Goal: Ask a question

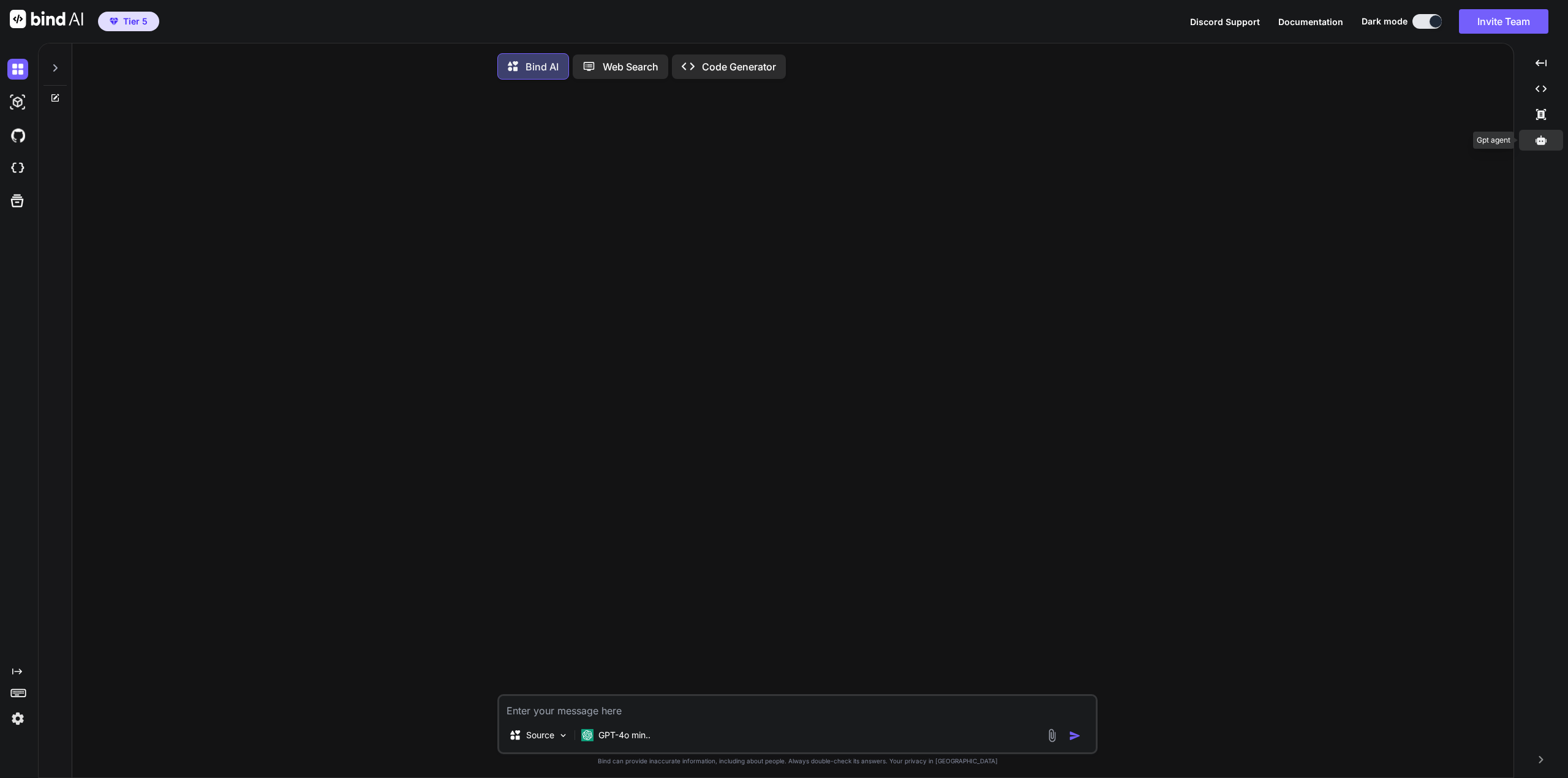
click at [1547, 137] on div at bounding box center [1541, 140] width 44 height 21
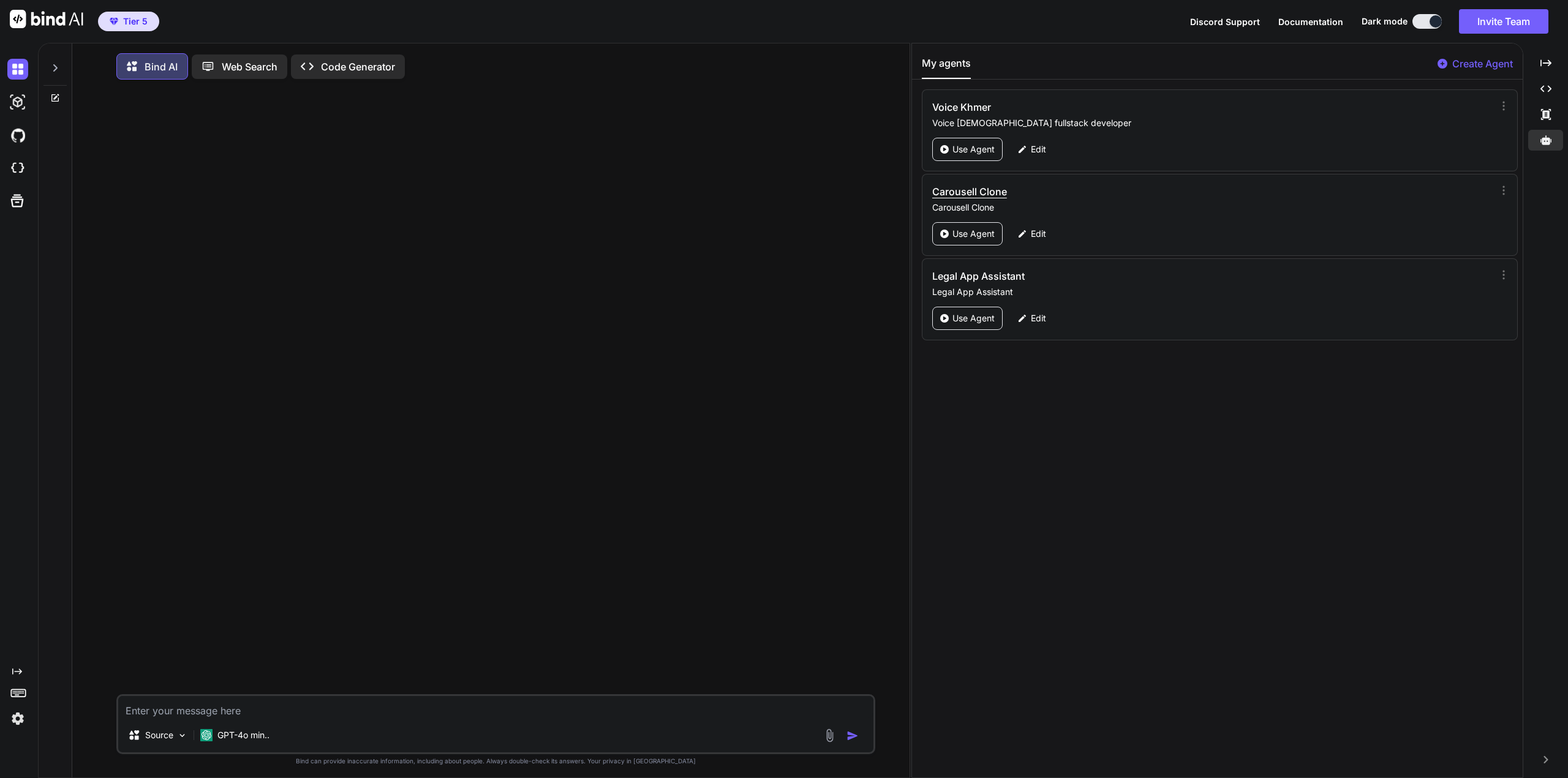
click at [983, 189] on h3 "Carousell Clone" at bounding box center [1124, 191] width 384 height 15
click at [1000, 192] on h3 "Carousell Clone" at bounding box center [1124, 191] width 384 height 15
click at [975, 233] on p "Use Agent" at bounding box center [973, 234] width 42 height 12
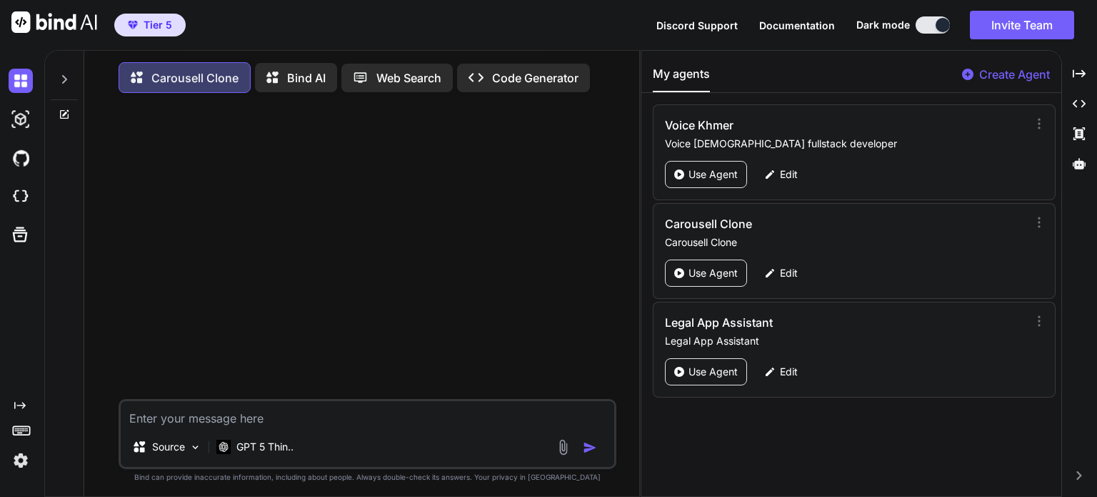
click at [244, 422] on textarea at bounding box center [368, 414] width 494 height 26
type textarea "x"
type textarea "h"
type textarea "x"
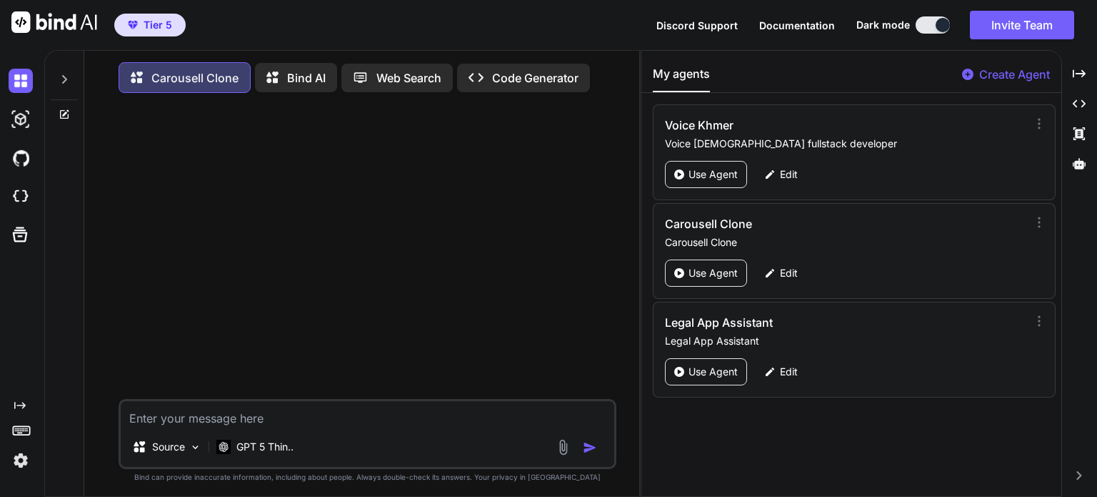
type textarea "h"
type textarea "x"
type textarea "he"
type textarea "x"
type textarea "her"
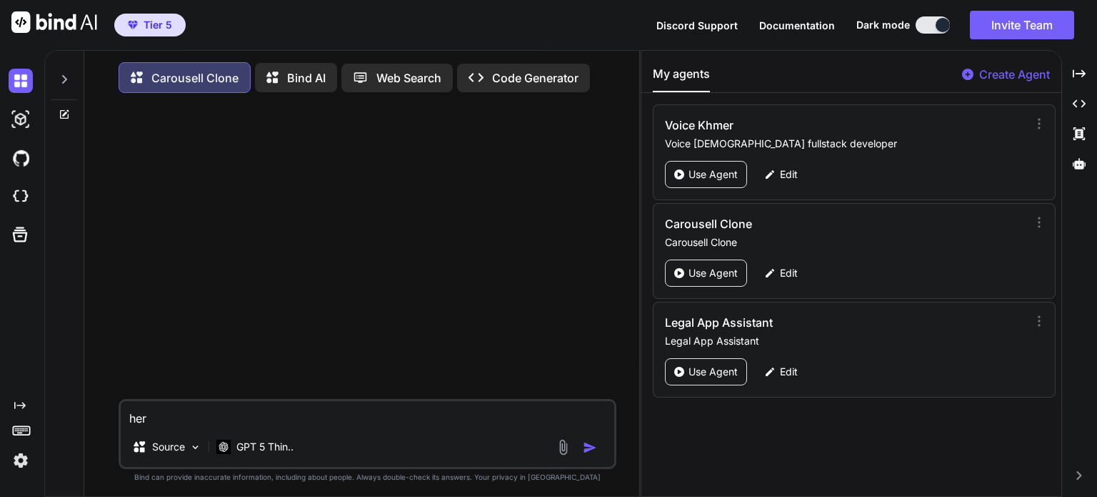
type textarea "x"
type textarea "here"
type textarea "x"
type textarea "here"
type textarea "x"
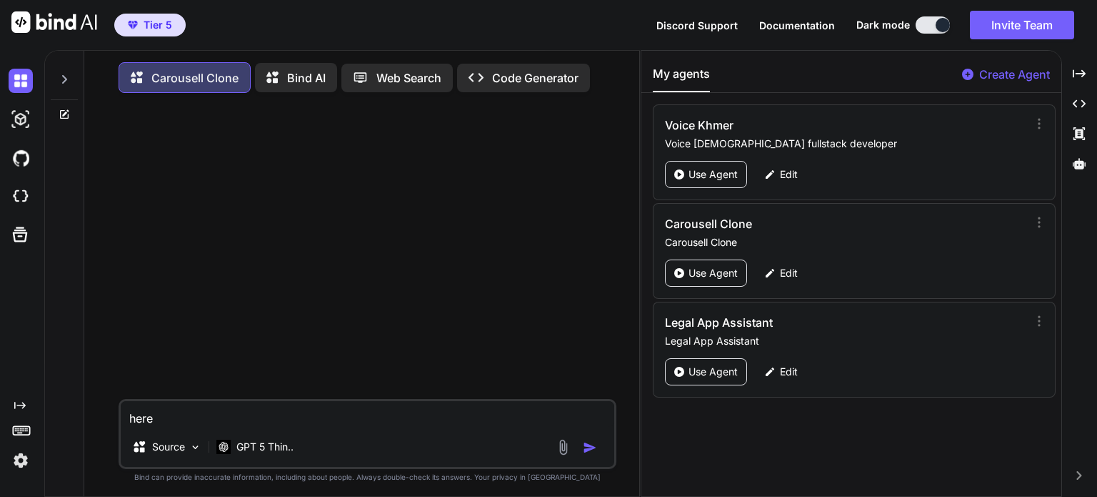
type textarea "here i"
type textarea "x"
type textarea "here is"
type textarea "x"
type textarea "here is"
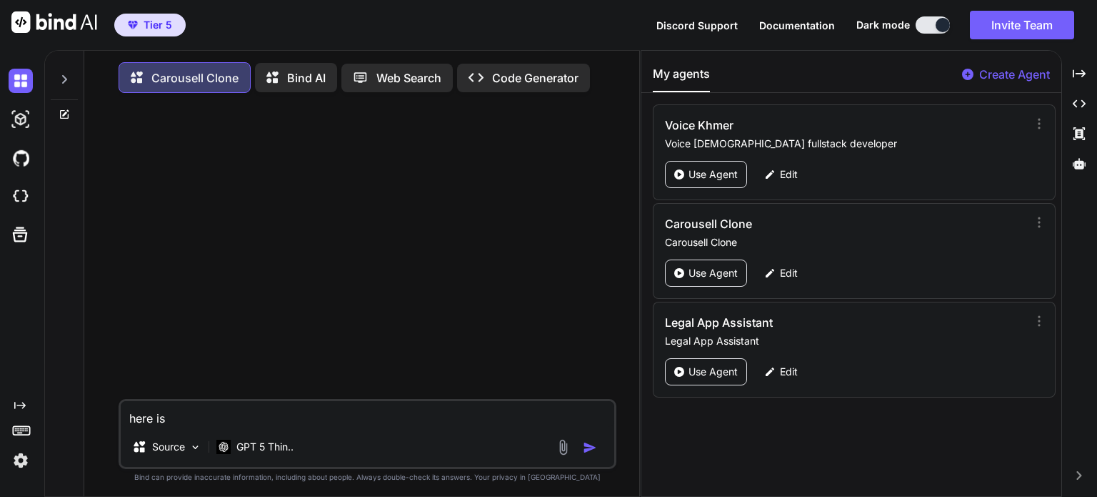
type textarea "x"
type textarea "here is m"
type textarea "x"
type textarea "here is my"
type textarea "x"
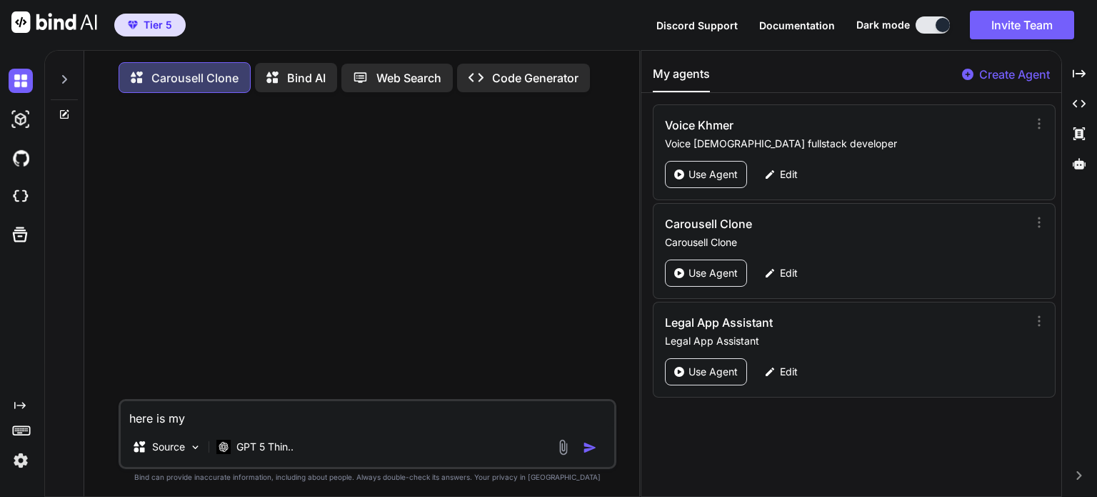
type textarea "here is my"
type textarea "x"
type textarea "here is my p"
type textarea "x"
type textarea "here is my pr"
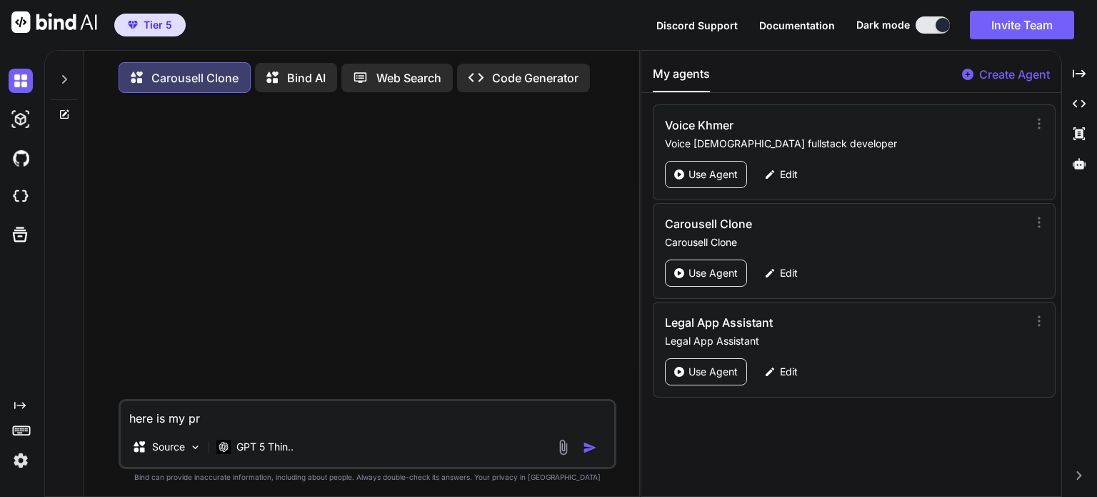
type textarea "x"
type textarea "here is my pro"
type textarea "x"
type textarea "here is my prod"
type textarea "x"
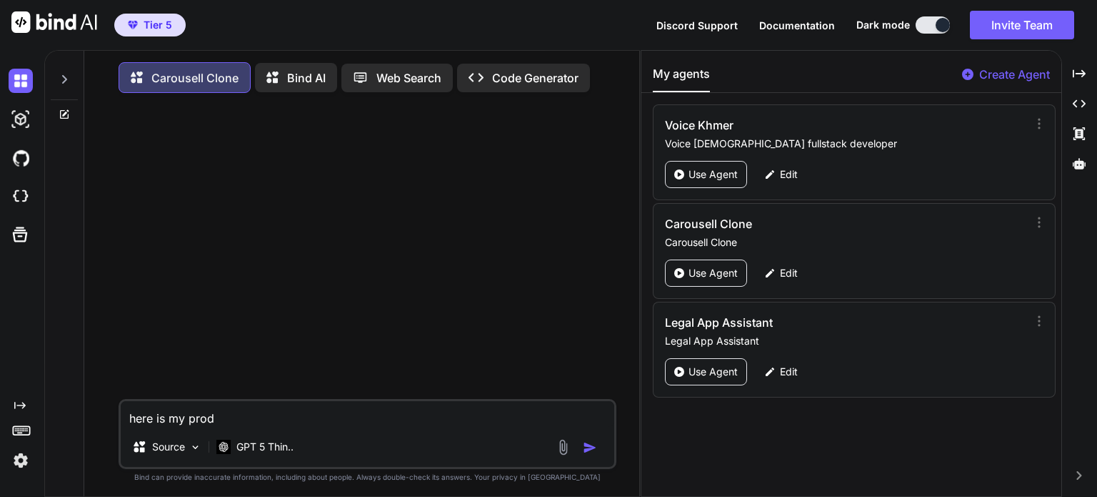
type textarea "here is my produ"
type textarea "x"
type textarea "here is my produc"
type textarea "x"
type textarea "here is my product"
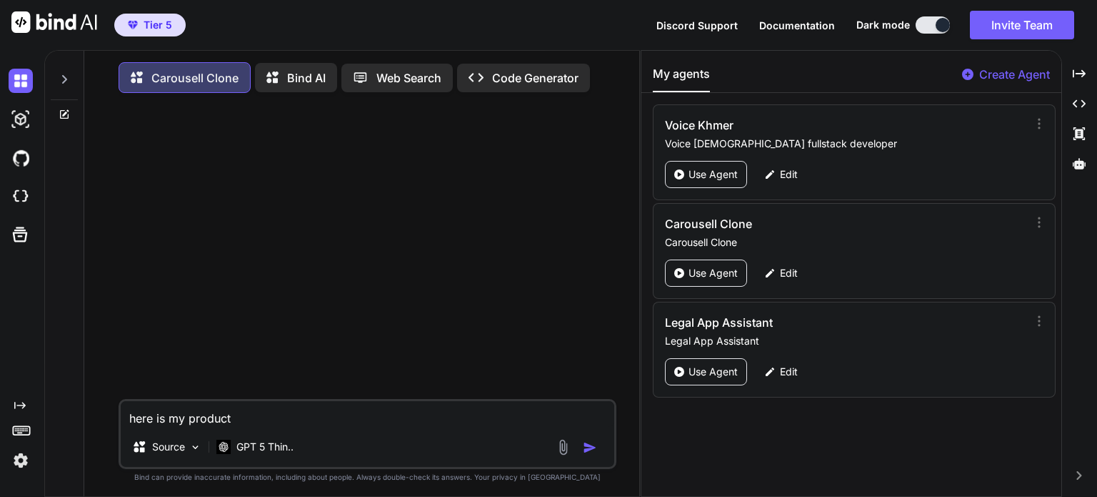
type textarea "x"
type textarea "here is my product"
type textarea "x"
type textarea "here is my product d"
type textarea "x"
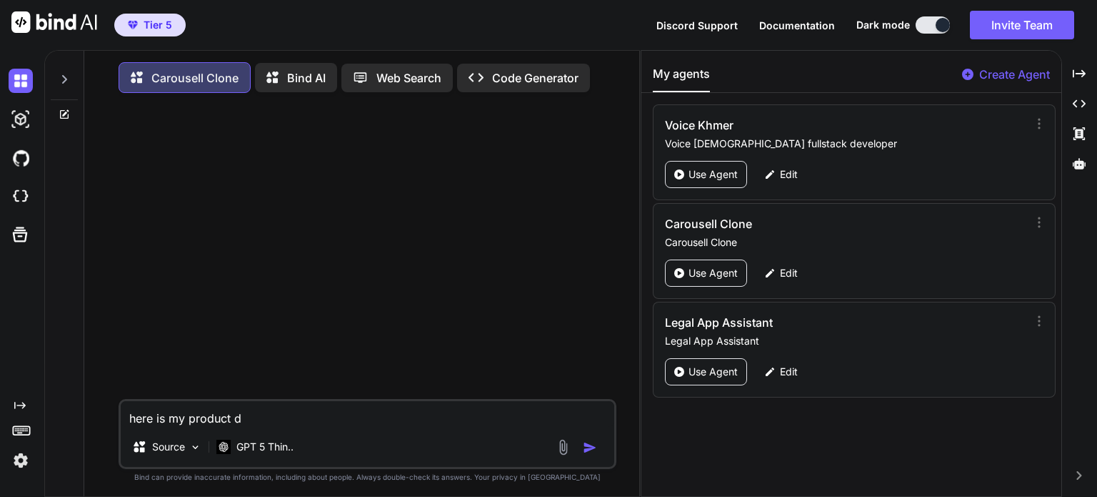
type textarea "here is my product de"
type textarea "x"
type textarea "here is my product des"
type textarea "x"
type textarea "here is my product desc"
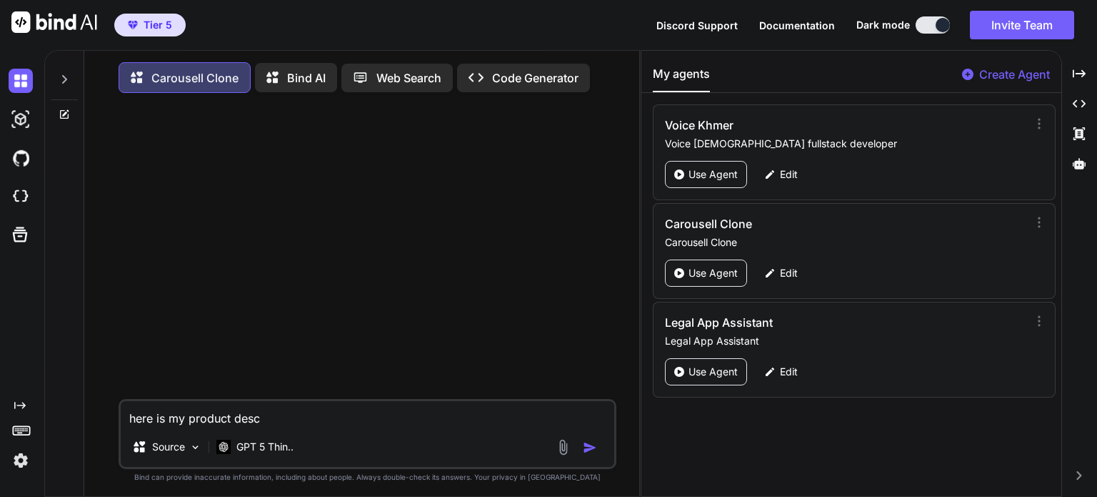
type textarea "x"
type textarea "here is my product descr"
type textarea "x"
type textarea "here is my product descri"
type textarea "x"
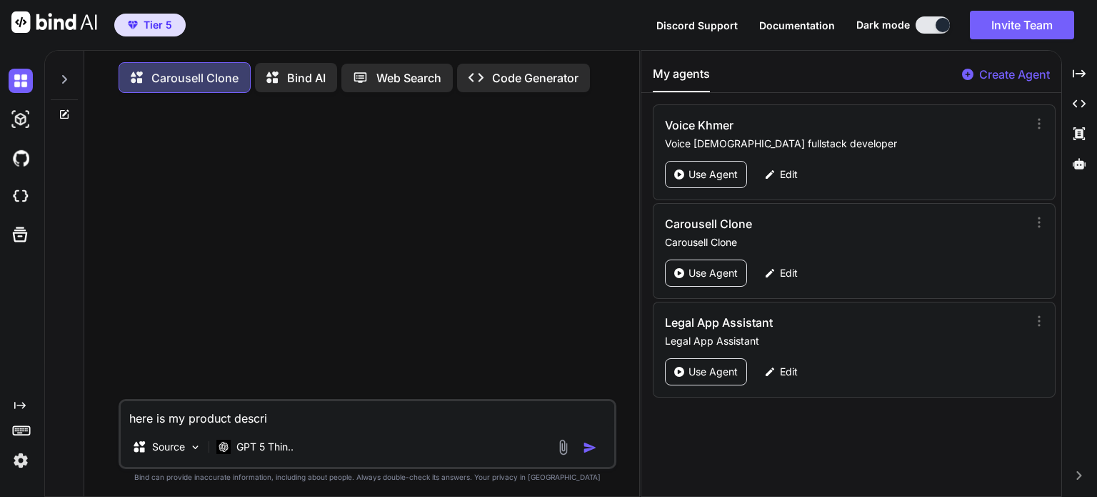
type textarea "here is my product descrip"
type textarea "x"
type textarea "here is my product descript"
type textarea "x"
type textarea "here is my product descripti"
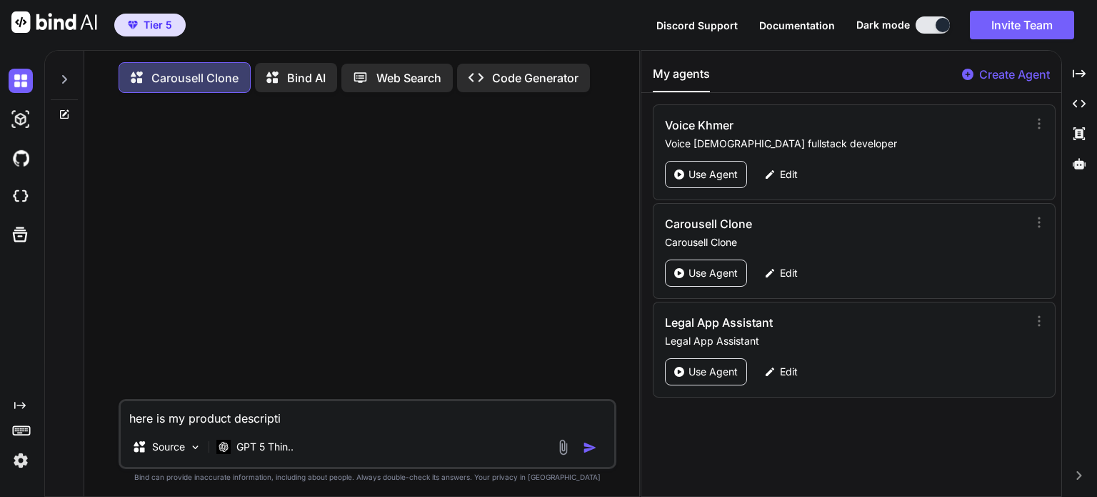
type textarea "x"
type textarea "here is my product descriptio"
type textarea "x"
type textarea "here is my product description"
type textarea "x"
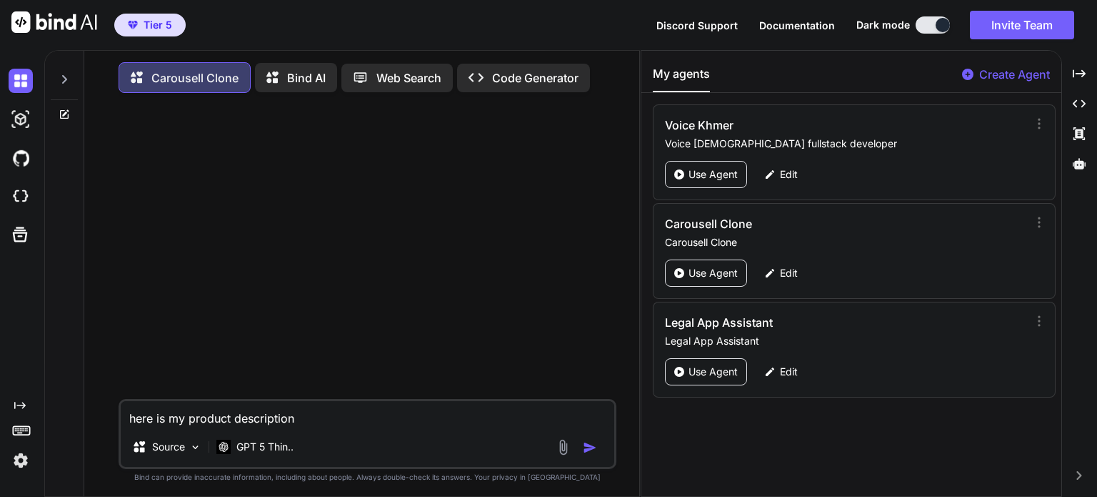
type textarea "here is my product description"
type textarea "x"
type textarea "here is my product description d"
type textarea "x"
type textarea "here is my product description de"
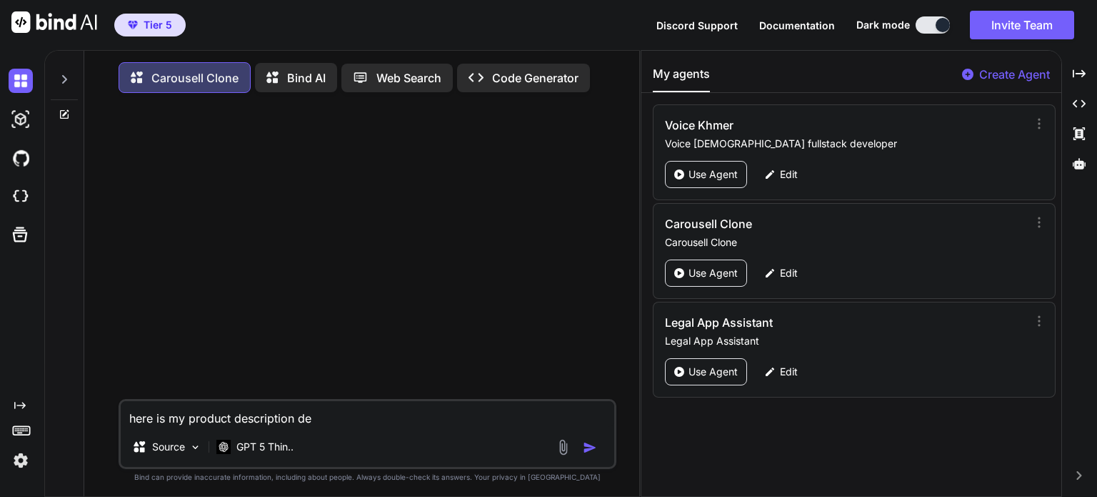
type textarea "x"
type textarea "here is my product description det"
type textarea "x"
type textarea "here is my product description deta"
type textarea "x"
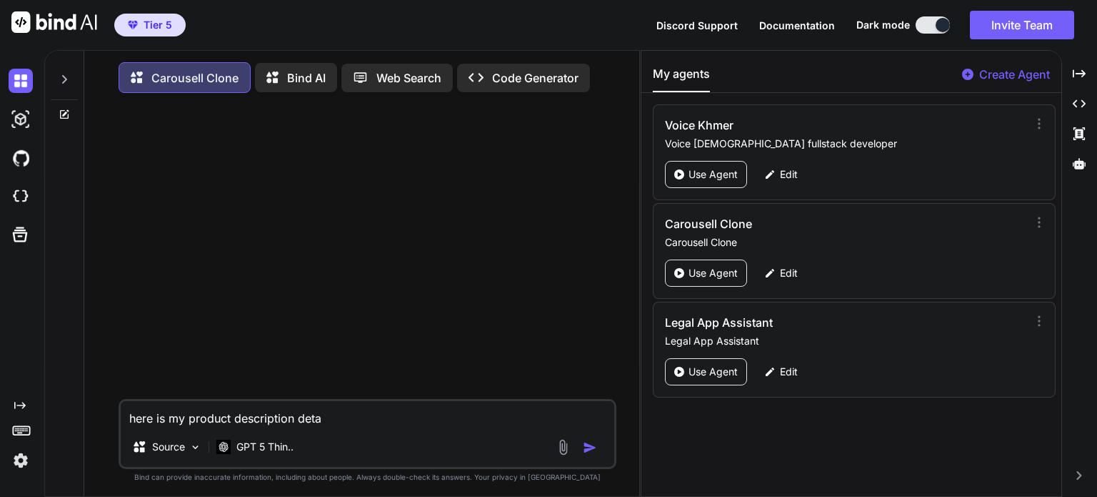
type textarea "here is my product description detai"
type textarea "x"
type textarea "here is my product description detail"
type textarea "x"
type textarea "here is my product description detail"
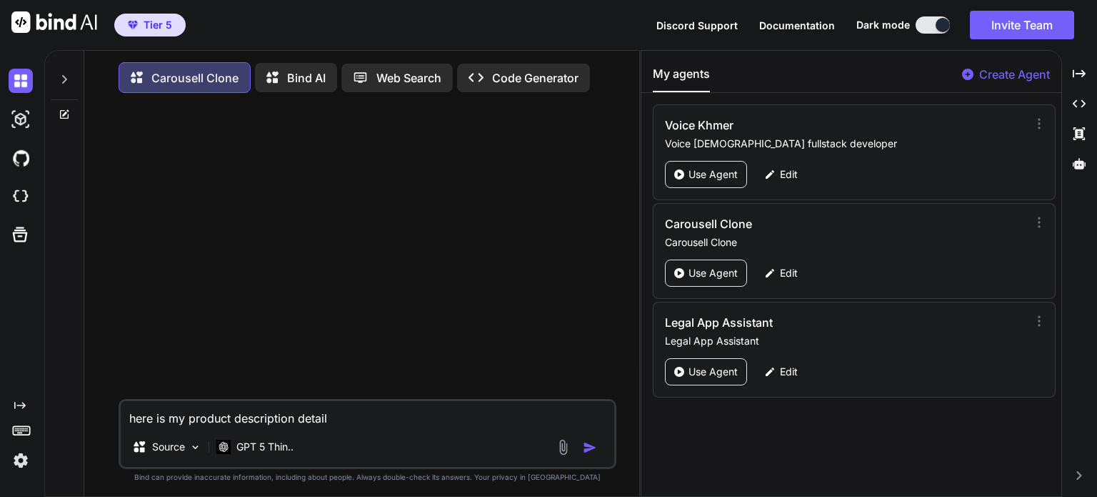
type textarea "x"
type textarea "here is my product description detail a"
type textarea "x"
type textarea "here is my product description detail ab"
type textarea "x"
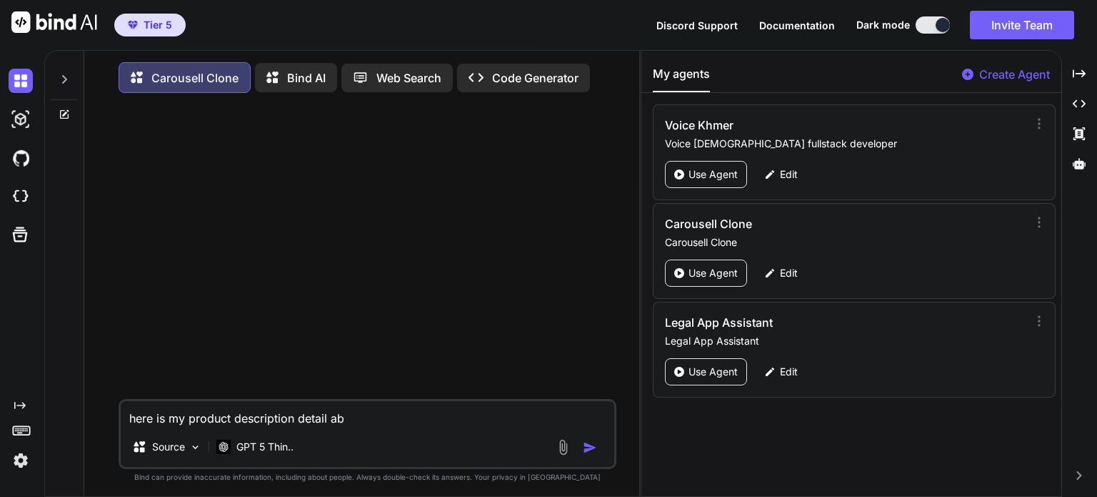
type textarea "here is my product description detail abo"
type textarea "x"
type textarea "here is my product description detail abou"
type textarea "x"
type textarea "here is my product description detail about"
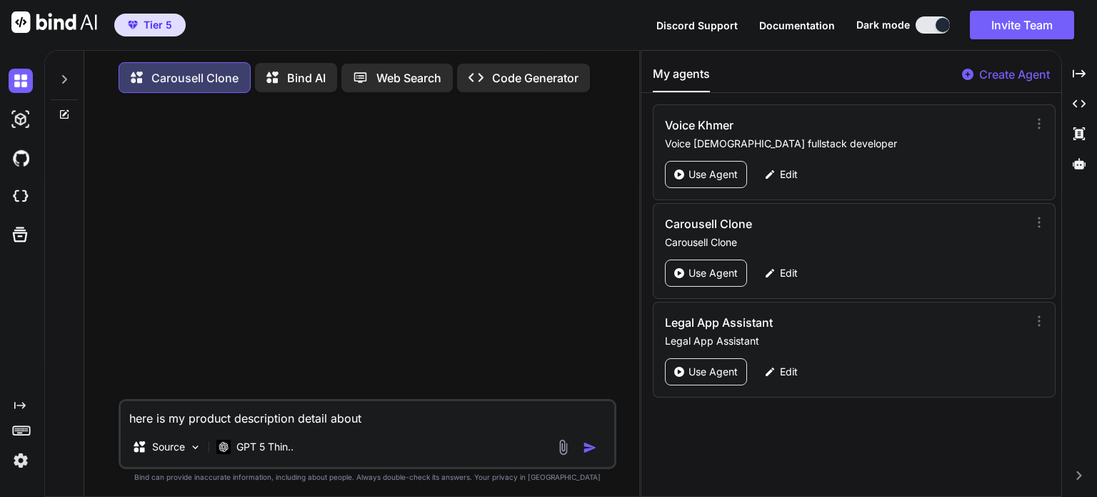
type textarea "x"
type textarea "here is my product description detail about"
type textarea "x"
type textarea "here is my product description detail about m"
type textarea "x"
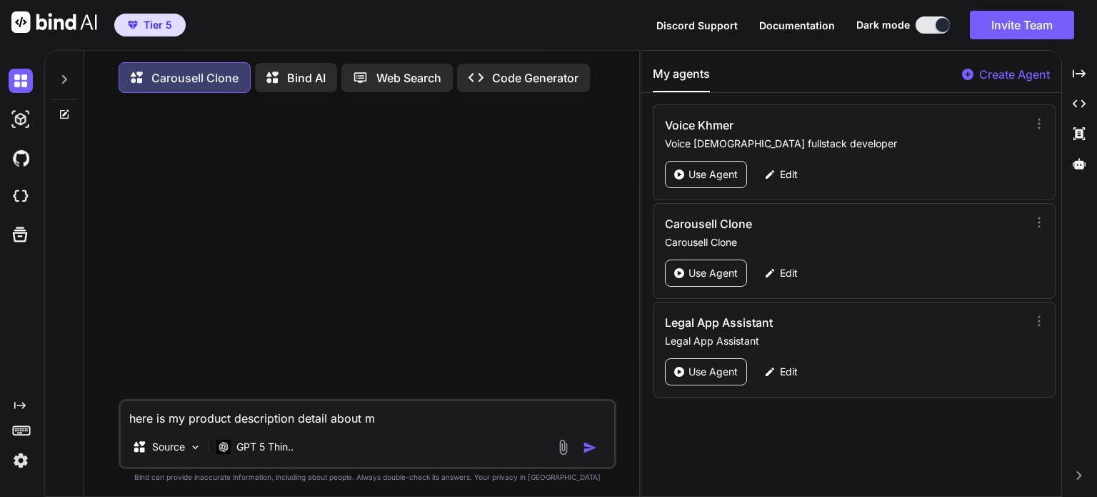
type textarea "here is my product description detail about my"
type textarea "x"
type textarea "here is my product description detail about my"
type textarea "x"
type textarea "here is my product description detail about my p"
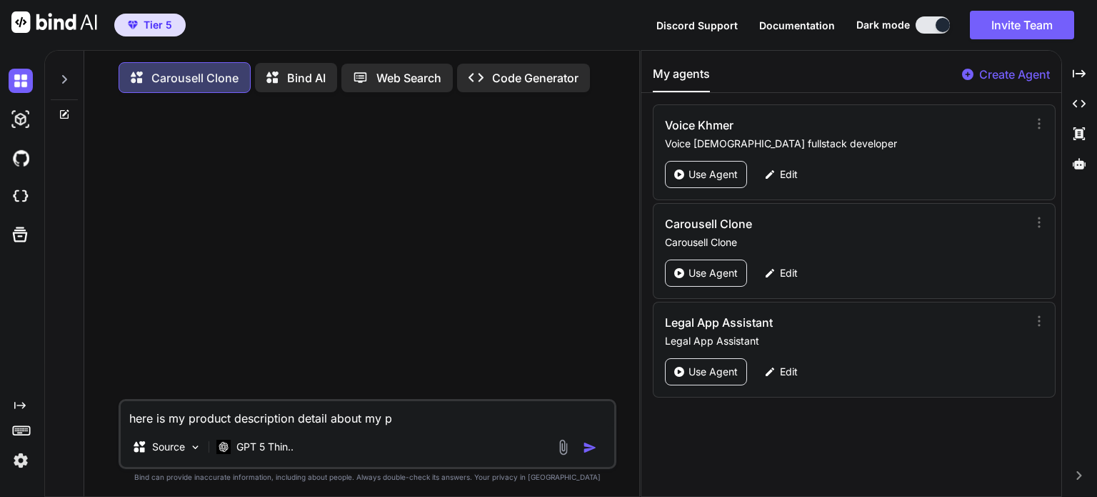
type textarea "x"
type textarea "here is my product description detail about my pr"
type textarea "x"
type textarea "here is my product description detail about my pro"
type textarea "x"
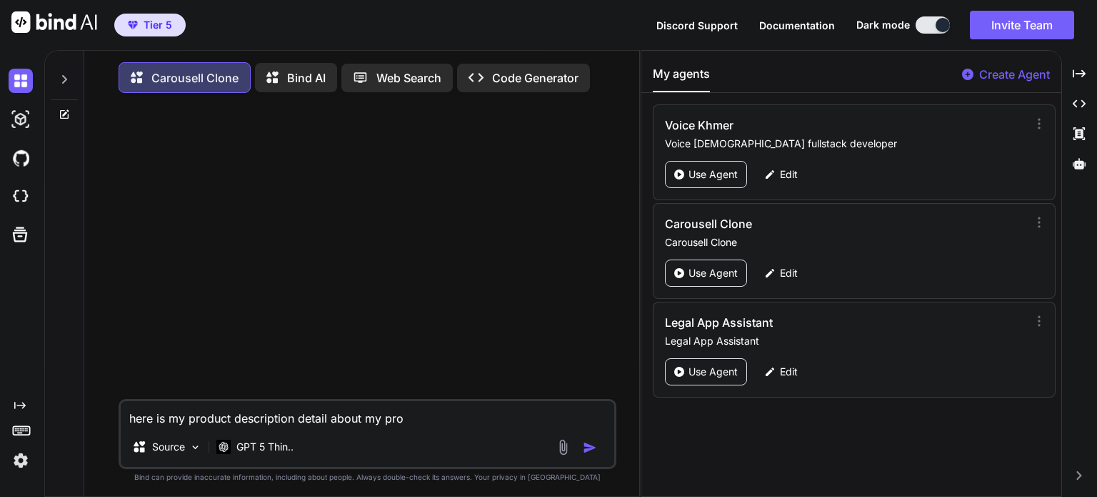
type textarea "here is my product description detail about my proj"
type textarea "x"
type textarea "here is my product description detail about my proje"
type textarea "x"
type textarea "here is my product description detail about my projec"
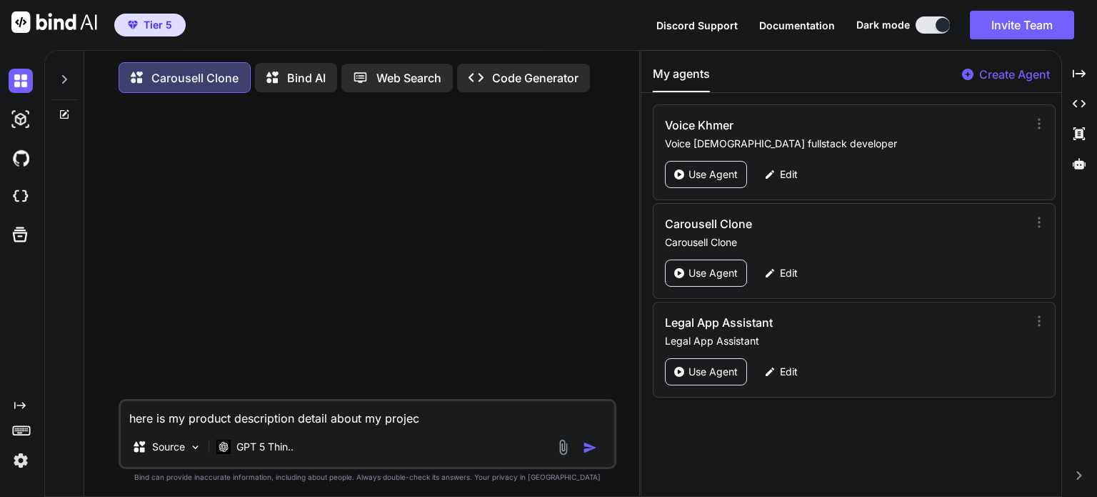
type textarea "x"
type textarea "here is my product description detail about my project"
type textarea "x"
type textarea "here is my product description detail about my project."
type textarea "x"
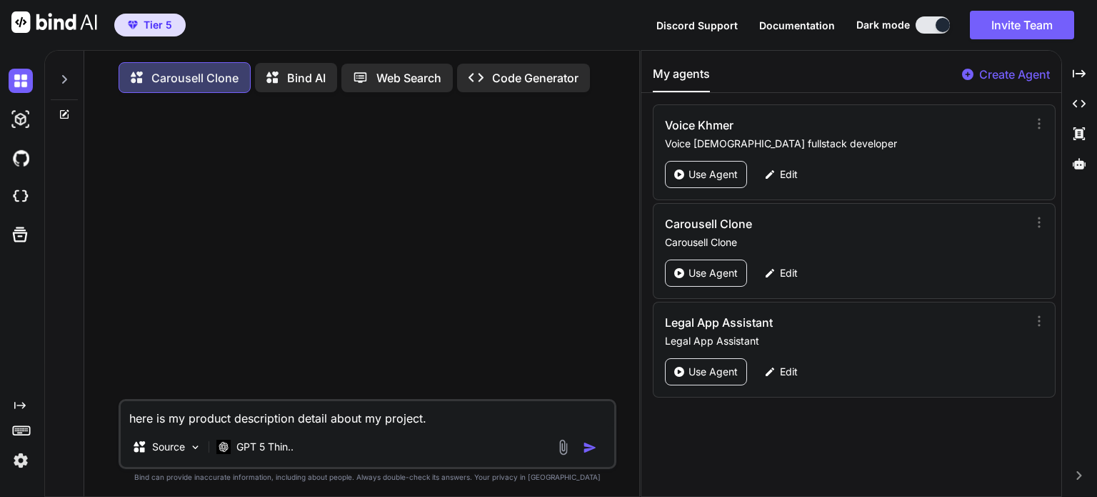
type textarea "here is my product description detail about my project"
type textarea "x"
type textarea "here is my product description detail about my project:"
type textarea "x"
type textarea "here is my product description detail about my project:"
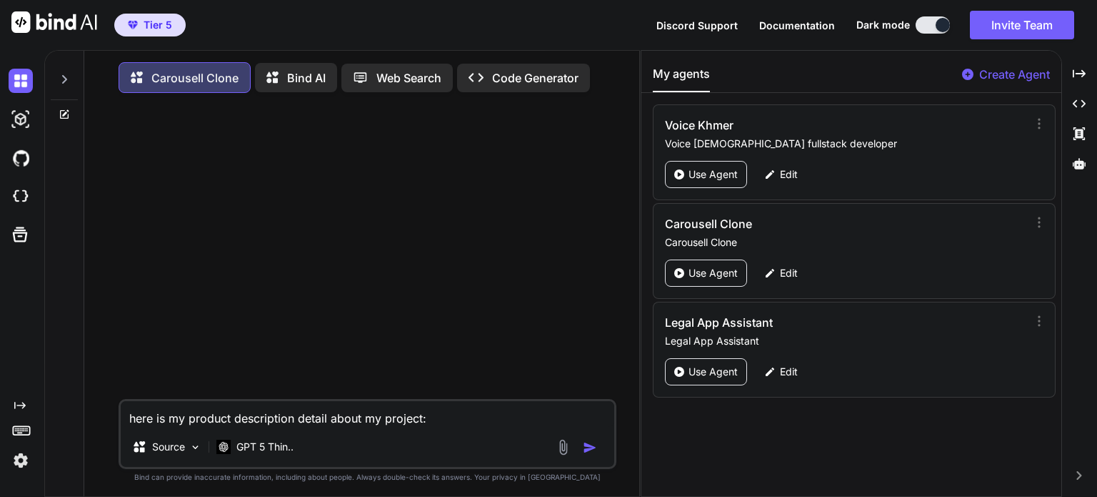
type textarea "x"
paste textarea "loremi d sitametcon, adipis elitsed doei tem Incididun Utlab Etdoloremag, a E4A…"
type textarea "lore ip do sitamet consectetur adipis elits do eiusmod:tempor i utlaboreet, dol…"
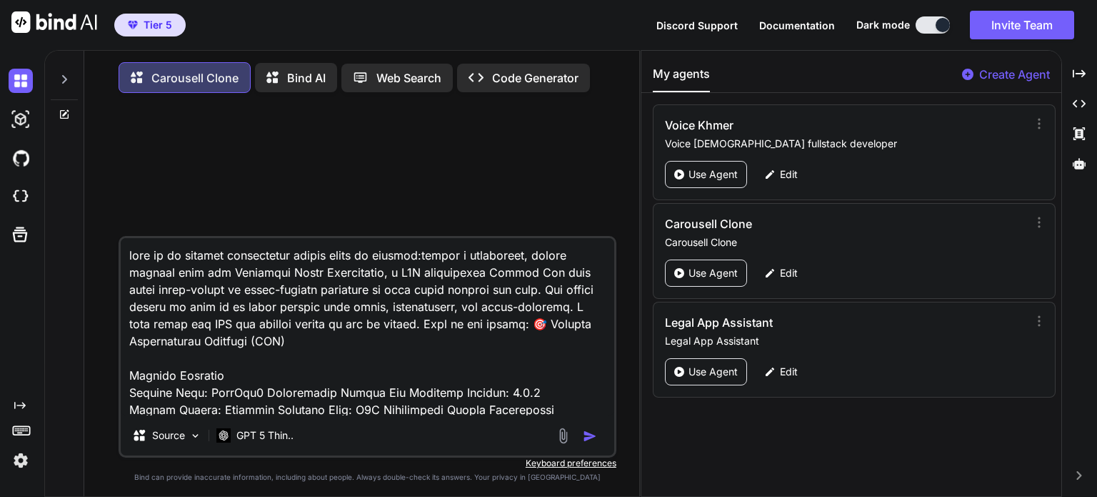
scroll to position [2316, 0]
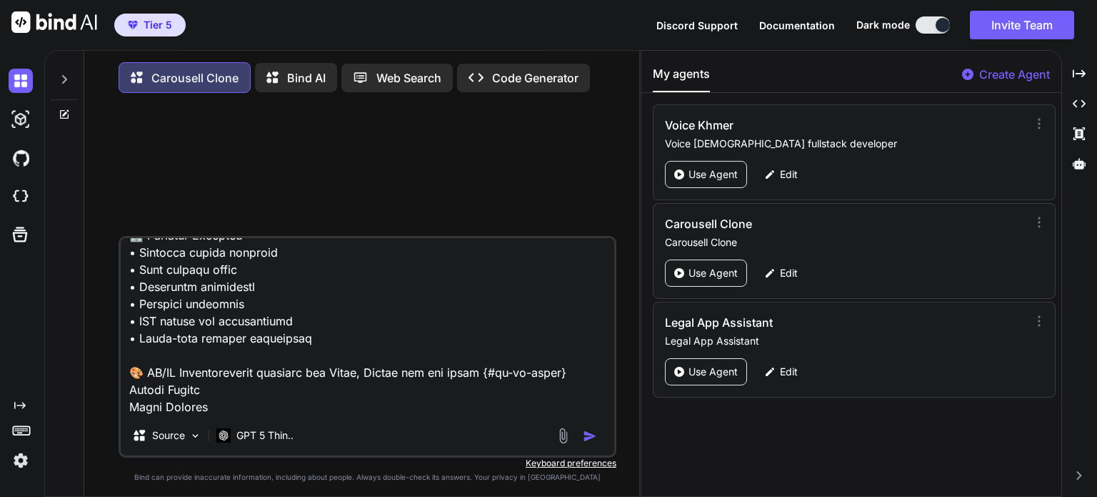
type textarea "x"
type textarea "lore ip do sitamet consectetur adipis elits do eiusmod:tempor i utlaboreet, dol…"
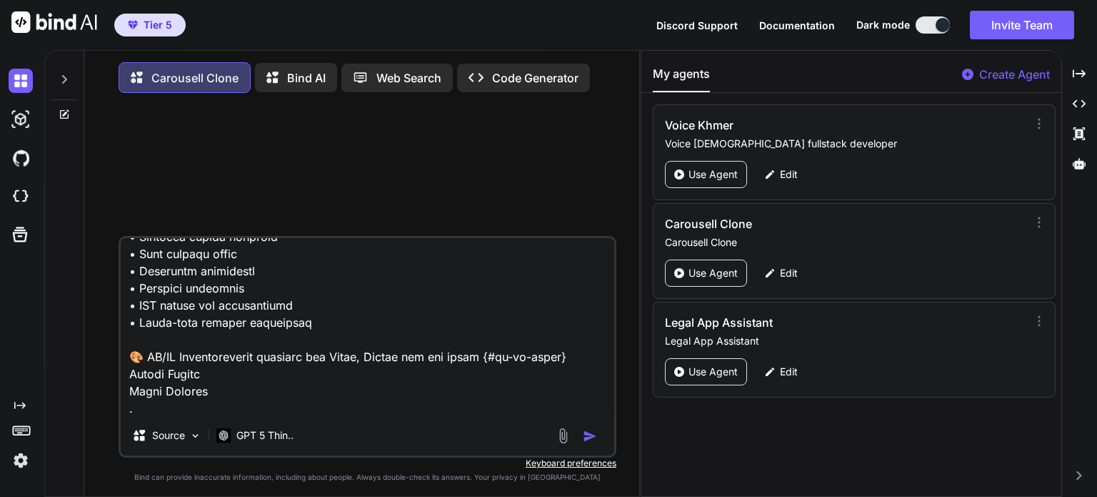
type textarea "x"
type textarea "lore ip do sitamet consectetur adipis elits do eiusmod:tempor i utlaboreet, dol…"
type textarea "x"
type textarea "lore ip do sitamet consectetur adipis elits do eiusmod:tempor i utlaboreet, dol…"
type textarea "x"
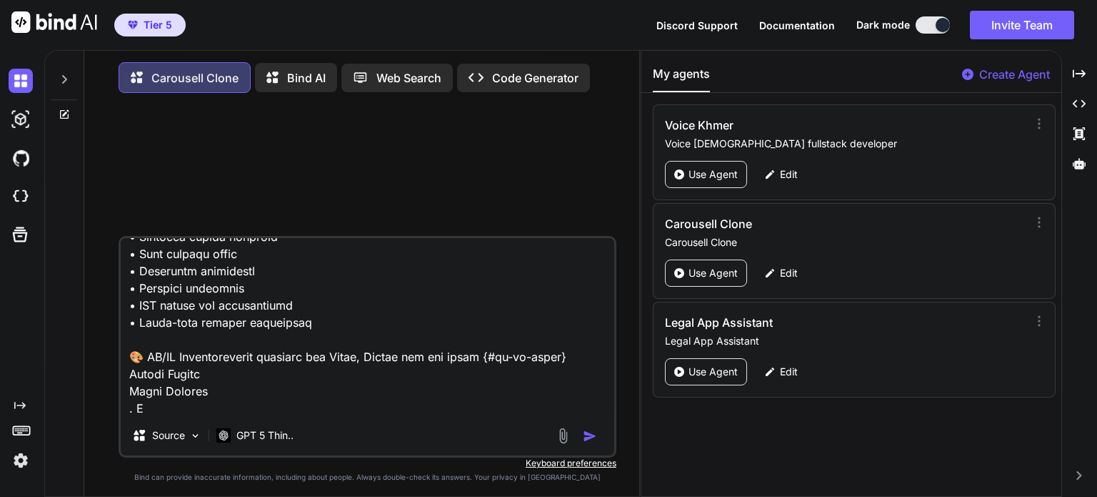
type textarea "lore ip do sitamet consectetur adipis elits do eiusmod:tempor i utlaboreet, dol…"
type textarea "x"
type textarea "lore ip do sitamet consectetur adipis elits do eiusmod:tempor i utlaboreet, dol…"
type textarea "x"
type textarea "lore ip do sitamet consectetur adipis elits do eiusmod:tempor i utlaboreet, dol…"
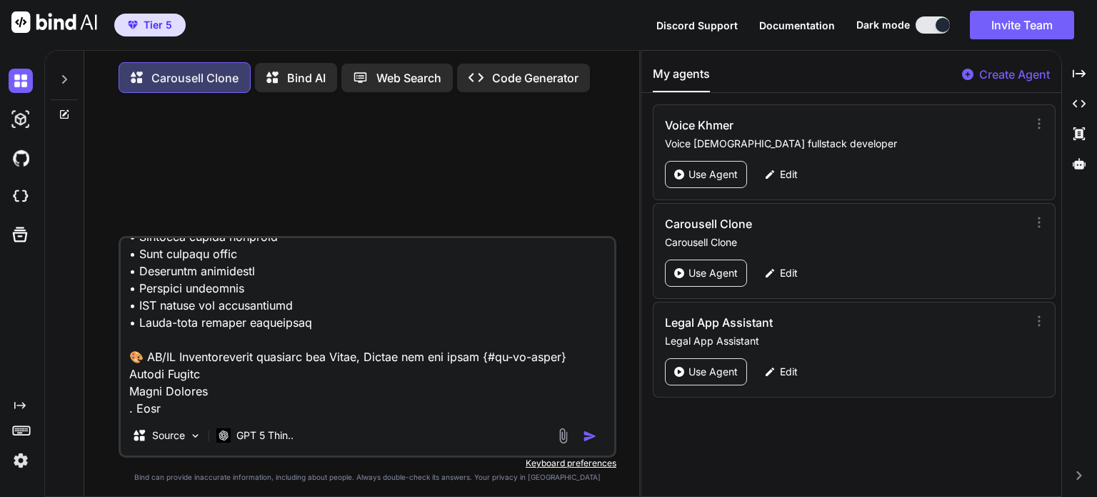
type textarea "x"
type textarea "lore ip do sitamet consectetur adipis elits do eiusmod:tempor i utlaboreet, dol…"
type textarea "x"
type textarea "lore ip do sitamet consectetur adipis elits do eiusmod:tempor i utlaboreet, dol…"
type textarea "x"
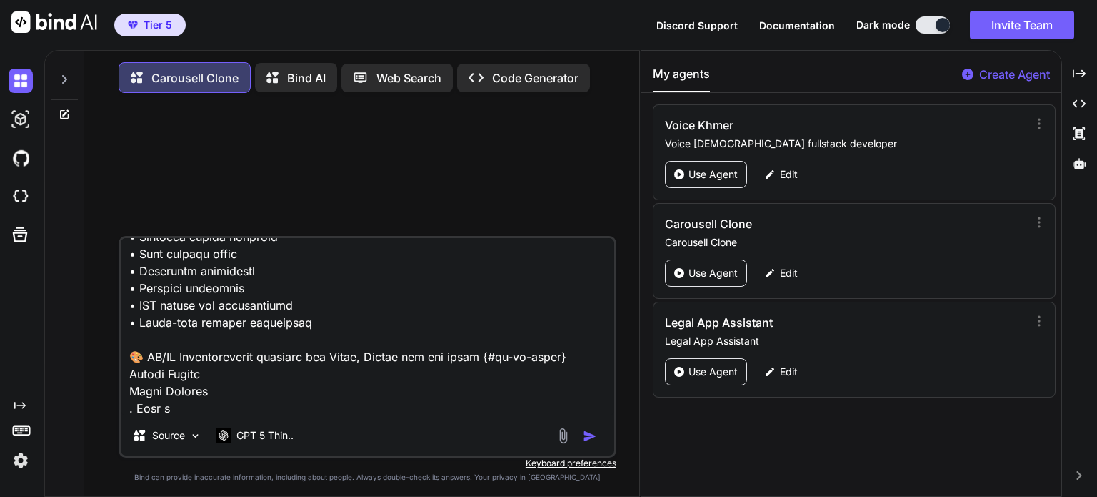
type textarea "lore ip do sitamet consectetur adipis elits do eiusmod:tempor i utlaboreet, dol…"
type textarea "x"
type textarea "lore ip do sitamet consectetur adipis elits do eiusmod:tempor i utlaboreet, dol…"
type textarea "x"
type textarea "lore ip do sitamet consectetur adipis elits do eiusmod:tempor i utlaboreet, dol…"
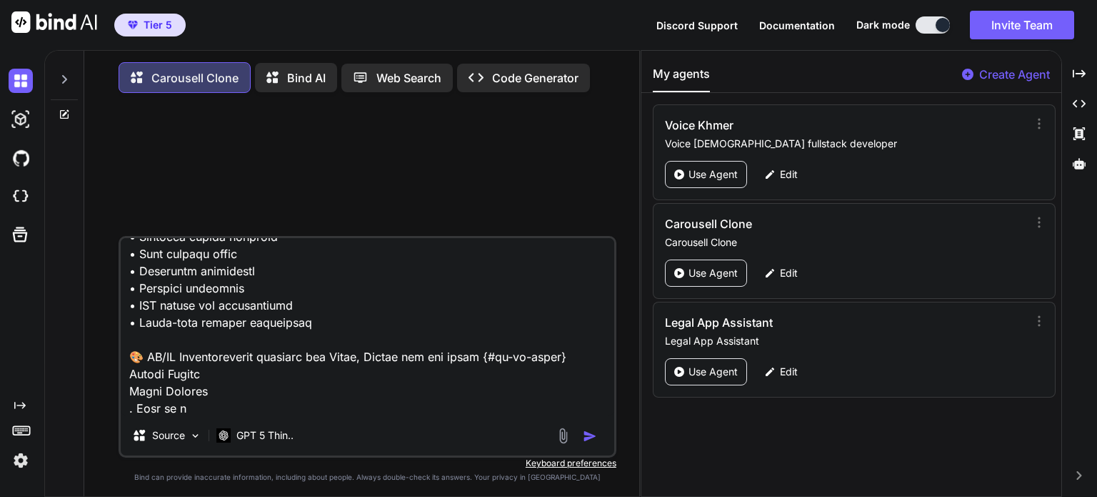
type textarea "x"
type textarea "lore ip do sitamet consectetur adipis elits do eiusmod:tempor i utlaboreet, dol…"
type textarea "x"
type textarea "lore ip do sitamet consectetur adipis elits do eiusmod:tempor i utlaboreet, dol…"
type textarea "x"
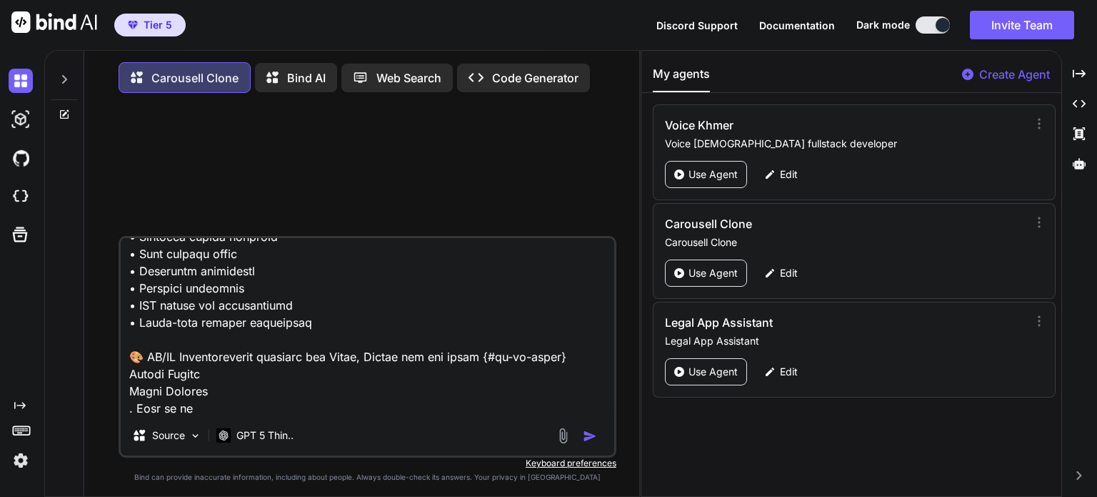
type textarea "lore ip do sitamet consectetur adipis elits do eiusmod:tempor i utlaboreet, dol…"
type textarea "x"
type textarea "lore ip do sitamet consectetur adipis elits do eiusmod:tempor i utlaboreet, dol…"
type textarea "x"
type textarea "lore ip do sitamet consectetur adipis elits do eiusmod:tempor i utlaboreet, dol…"
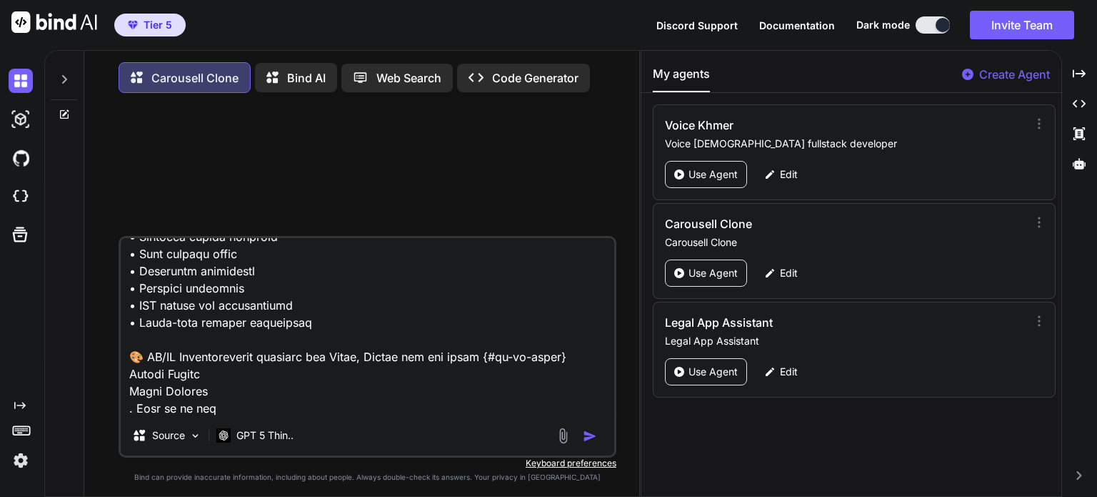
type textarea "x"
type textarea "lore ip do sitamet consectetur adipis elits do eiusmod:tempor i utlaboreet, dol…"
type textarea "x"
type textarea "lore ip do sitamet consectetur adipis elits do eiusmod:tempor i utlaboreet, dol…"
type textarea "x"
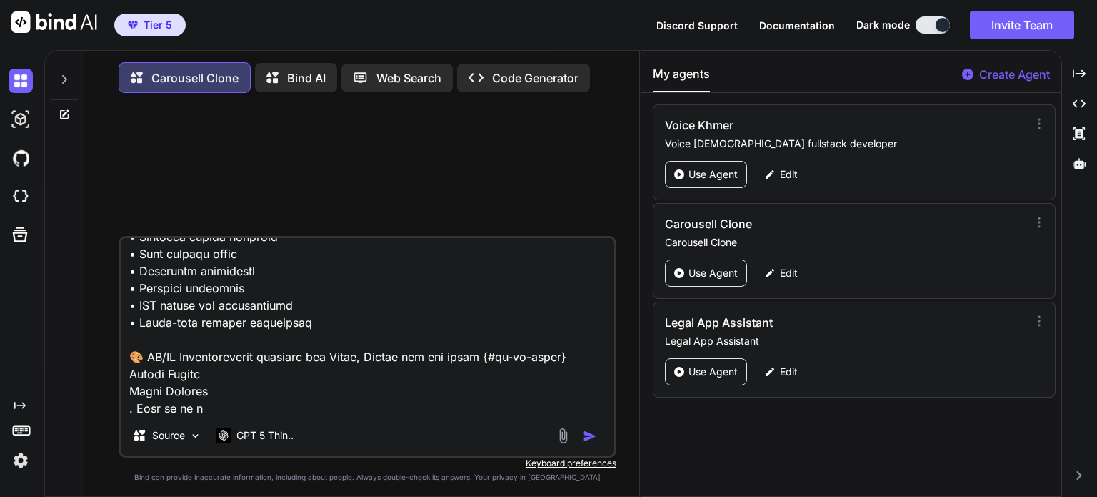
type textarea "lore ip do sitamet consectetur adipis elits do eiusmod:tempor i utlaboreet, dol…"
type textarea "x"
type textarea "lore ip do sitamet consectetur adipis elits do eiusmod:tempor i utlaboreet, dol…"
type textarea "x"
type textarea "lore ip do sitamet consectetur adipis elits do eiusmod:tempor i utlaboreet, dol…"
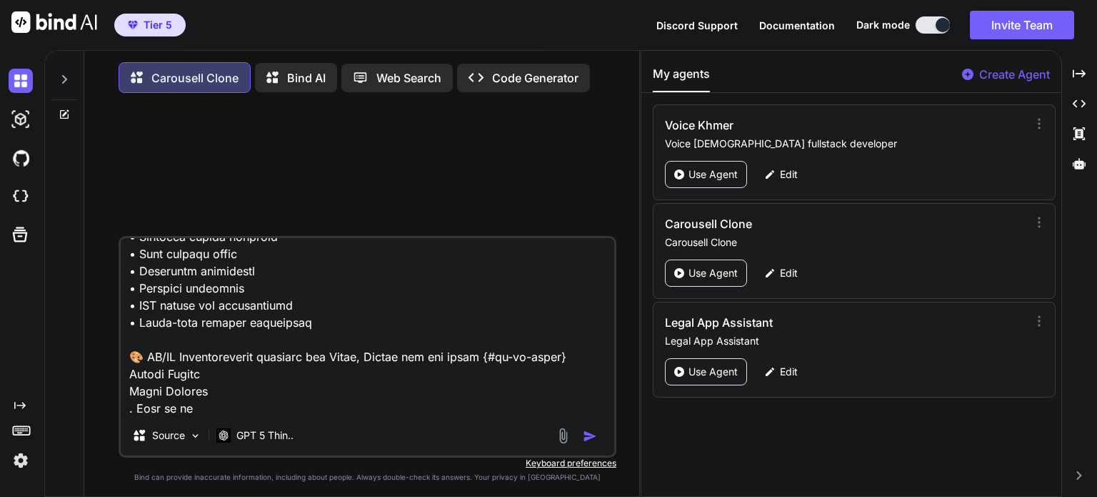
type textarea "x"
type textarea "lore ip do sitamet consectetur adipis elits do eiusmod:tempor i utlaboreet, dol…"
type textarea "x"
type textarea "lore ip do sitamet consectetur adipis elits do eiusmod:tempor i utlaboreet, dol…"
type textarea "x"
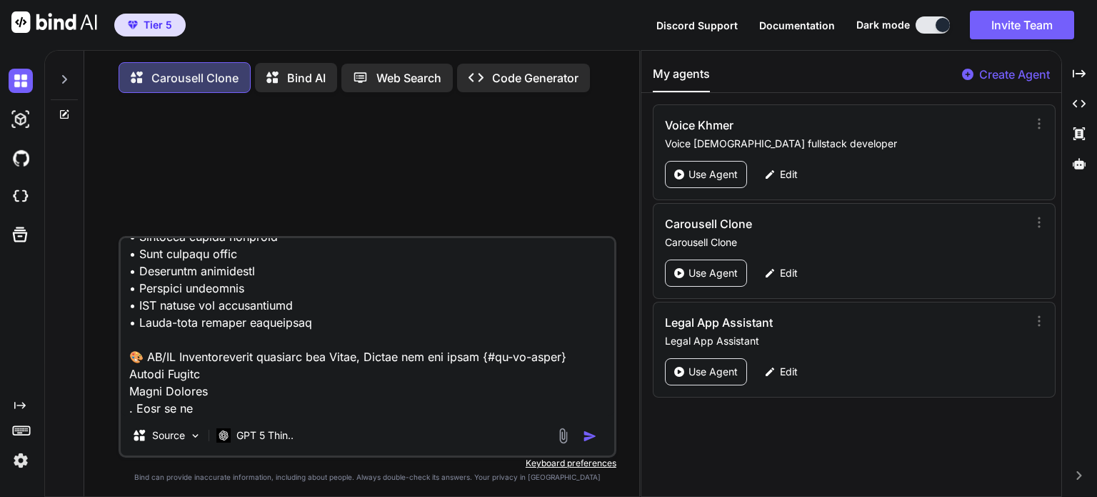
type textarea "lore ip do sitamet consectetur adipis elits do eiusmod:tempor i utlaboreet, dol…"
type textarea "x"
type textarea "lore ip do sitamet consectetur adipis elits do eiusmod:tempor i utlaboreet, dol…"
type textarea "x"
type textarea "lore ip do sitamet consectetur adipis elits do eiusmod:tempor i utlaboreet, dol…"
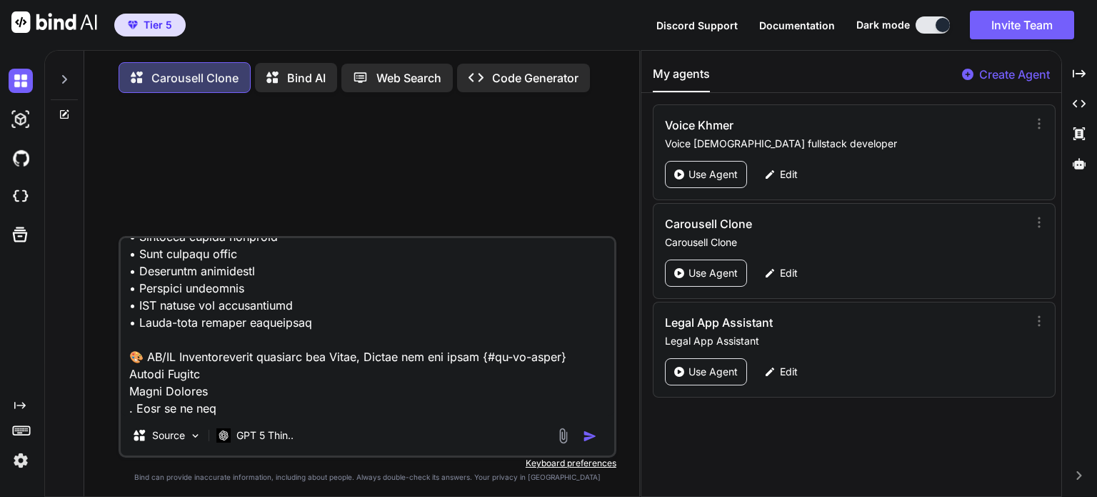
type textarea "x"
type textarea "lore ip do sitamet consectetur adipis elits do eiusmod:tempor i utlaboreet, dol…"
type textarea "x"
type textarea "lore ip do sitamet consectetur adipis elits do eiusmod:tempor i utlaboreet, dol…"
type textarea "x"
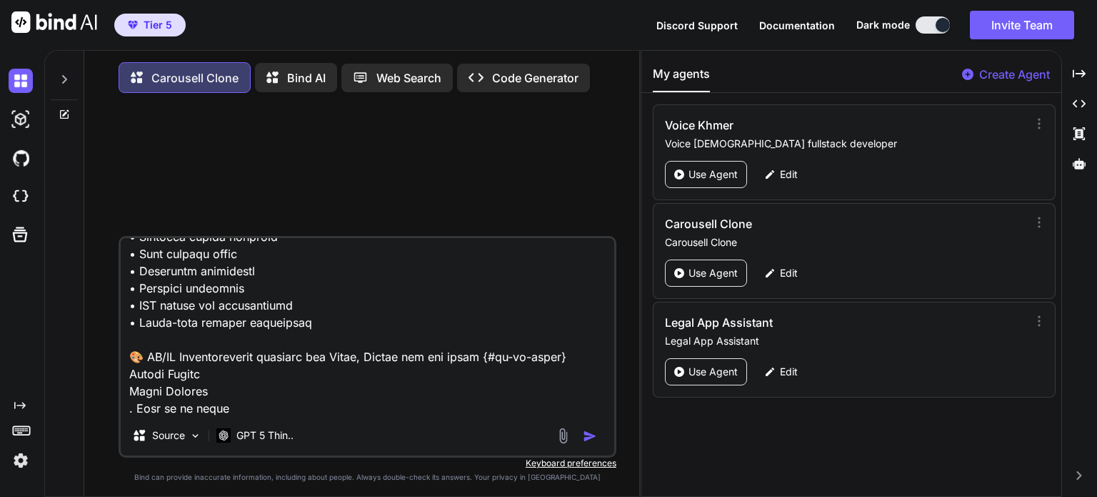
type textarea "lore ip do sitamet consectetur adipis elits do eiusmod:tempor i utlaboreet, dol…"
type textarea "x"
type textarea "lore ip do sitamet consectetur adipis elits do eiusmod:tempor i utlaboreet, dol…"
type textarea "x"
type textarea "lore ip do sitamet consectetur adipis elits do eiusmod:tempor i utlaboreet, dol…"
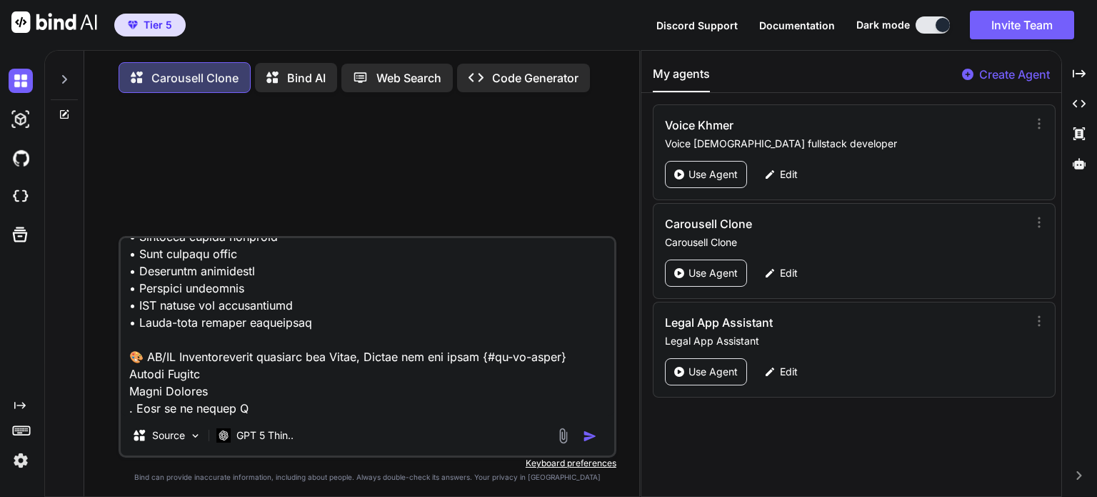
type textarea "x"
type textarea "lore ip do sitamet consectetur adipis elits do eiusmod:tempor i utlaboreet, dol…"
type textarea "x"
type textarea "lore ip do sitamet consectetur adipis elits do eiusmod:tempor i utlaboreet, dol…"
type textarea "x"
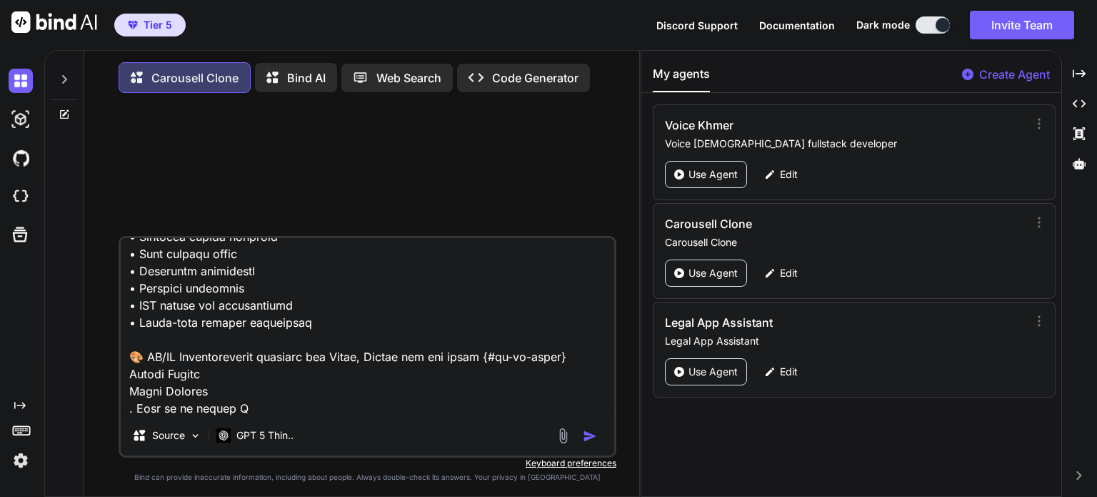
type textarea "lore ip do sitamet consectetur adipis elits do eiusmod:tempor i utlaboreet, dol…"
type textarea "x"
type textarea "lore ip do sitamet consectetur adipis elits do eiusmod:tempor i utlaboreet, dol…"
type textarea "x"
type textarea "lore ip do sitamet consectetur adipis elits do eiusmod:tempor i utlaboreet, dol…"
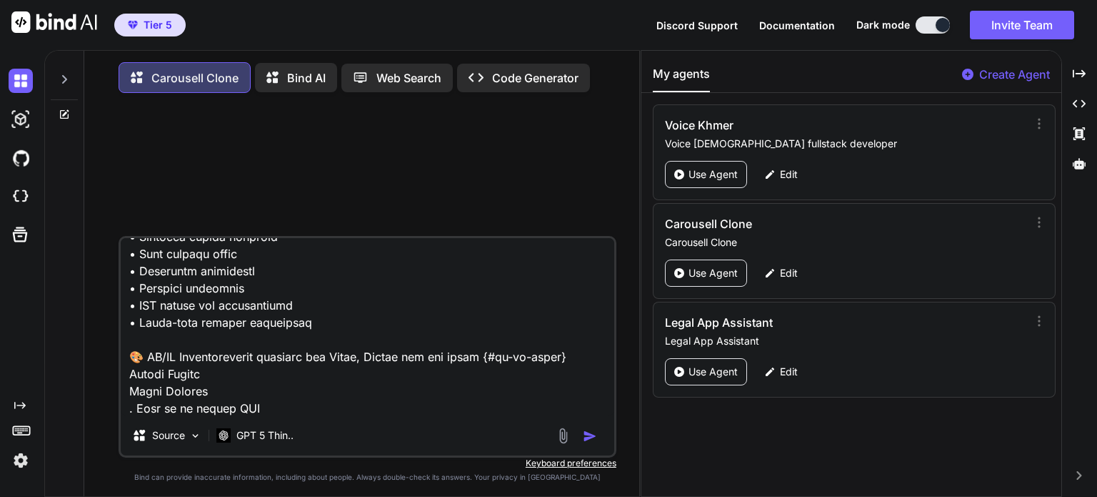
type textarea "x"
type textarea "lore ip do sitamet consectetur adipis elits do eiusmod:tempor i utlaboreet, dol…"
type textarea "x"
type textarea "lore ip do sitamet consectetur adipis elits do eiusmod:tempor i utlaboreet, dol…"
type textarea "x"
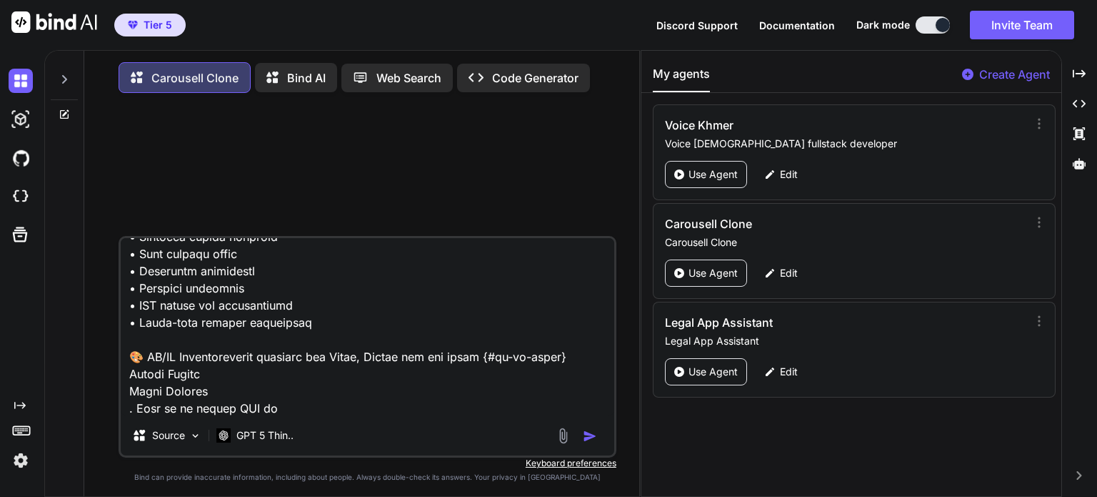
type textarea "lore ip do sitamet consectetur adipis elits do eiusmod:tempor i utlaboreet, dol…"
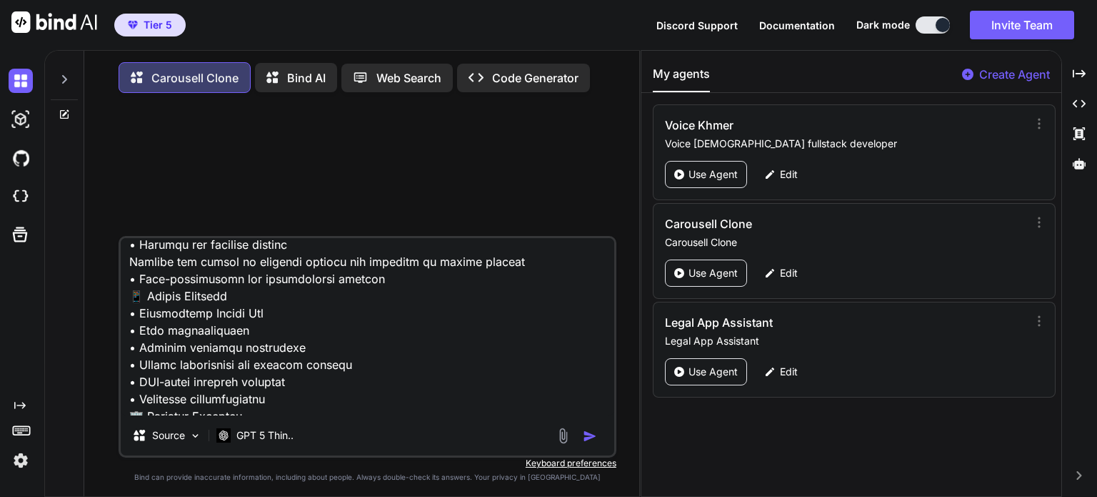
scroll to position [2120, 0]
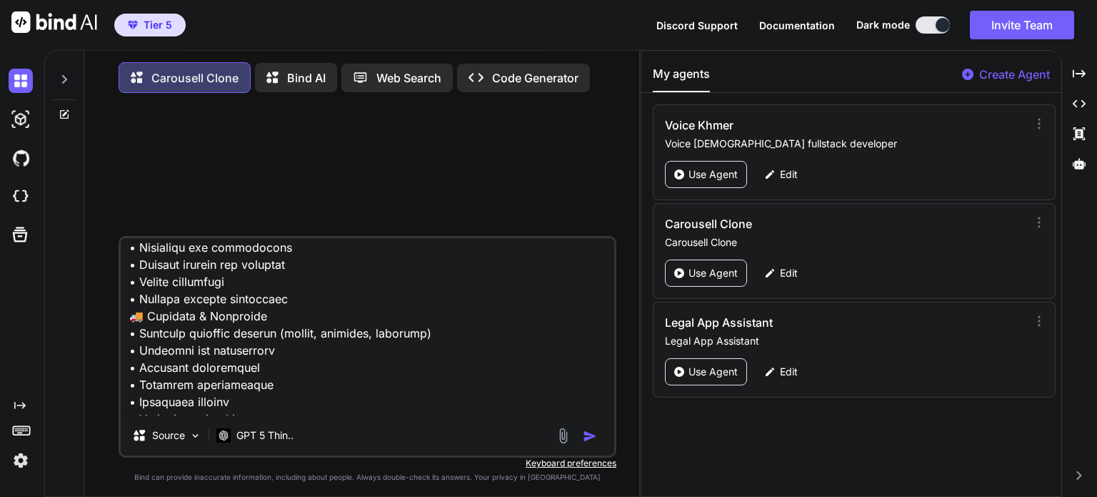
drag, startPoint x: 133, startPoint y: 248, endPoint x: 125, endPoint y: 246, distance: 8.0
click at [125, 246] on textarea at bounding box center [368, 326] width 494 height 177
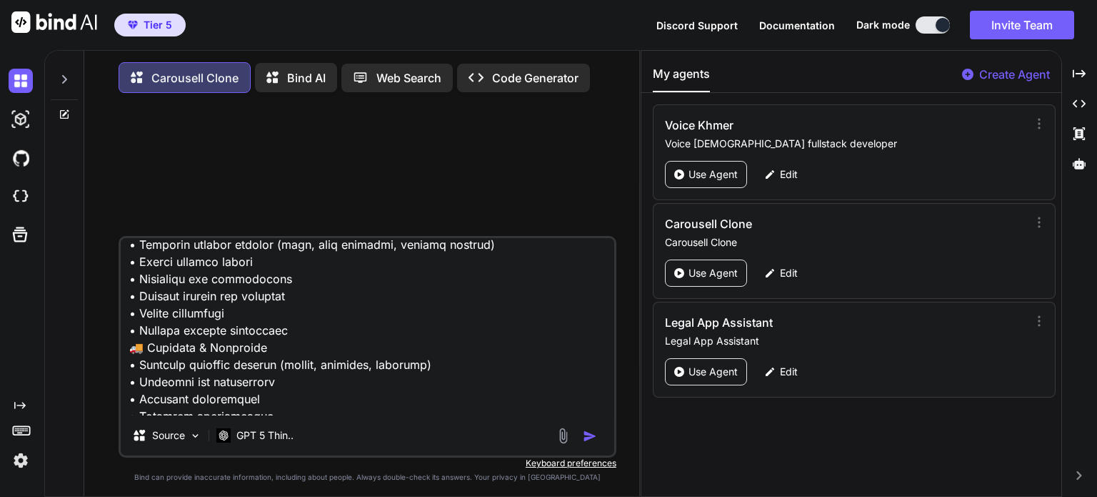
click at [134, 302] on textarea at bounding box center [368, 326] width 494 height 177
click at [129, 301] on textarea at bounding box center [368, 326] width 494 height 177
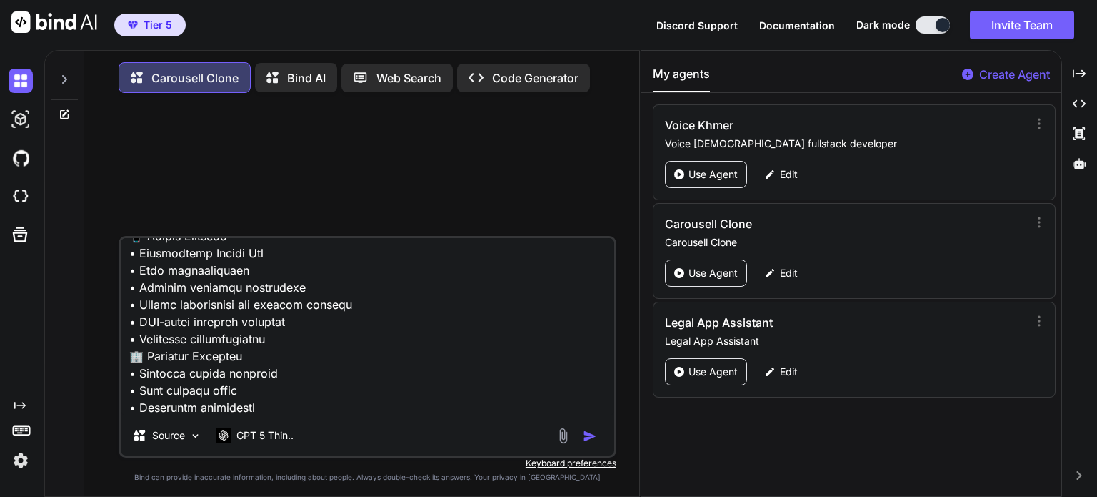
scroll to position [2108, 0]
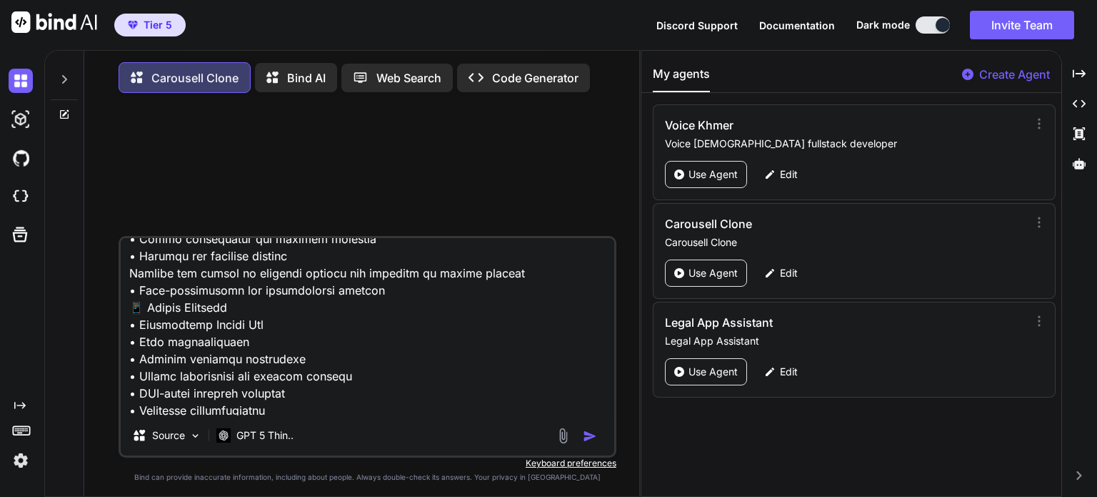
click at [129, 276] on textarea at bounding box center [368, 326] width 494 height 177
paste textarea "•"
click at [509, 276] on textarea at bounding box center [368, 326] width 494 height 177
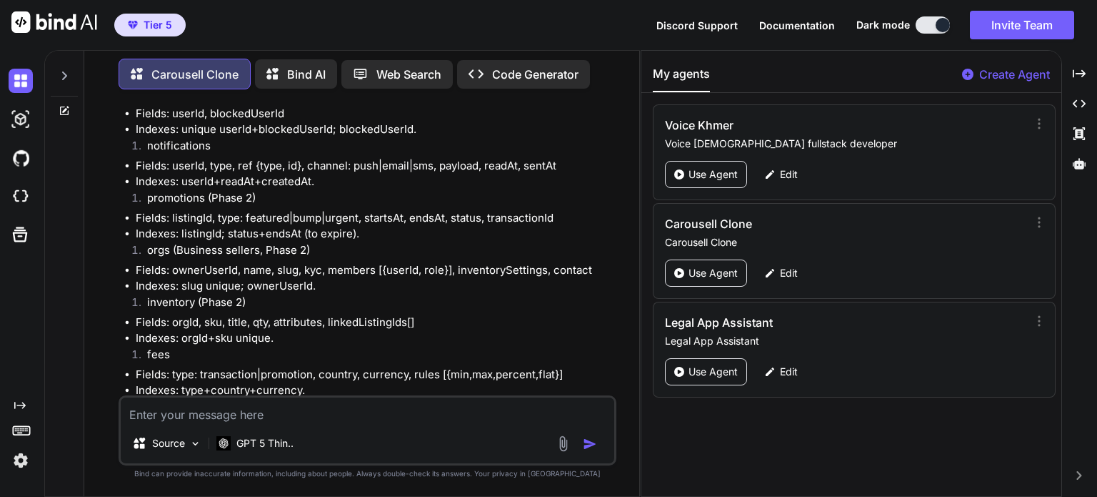
scroll to position [6396, 0]
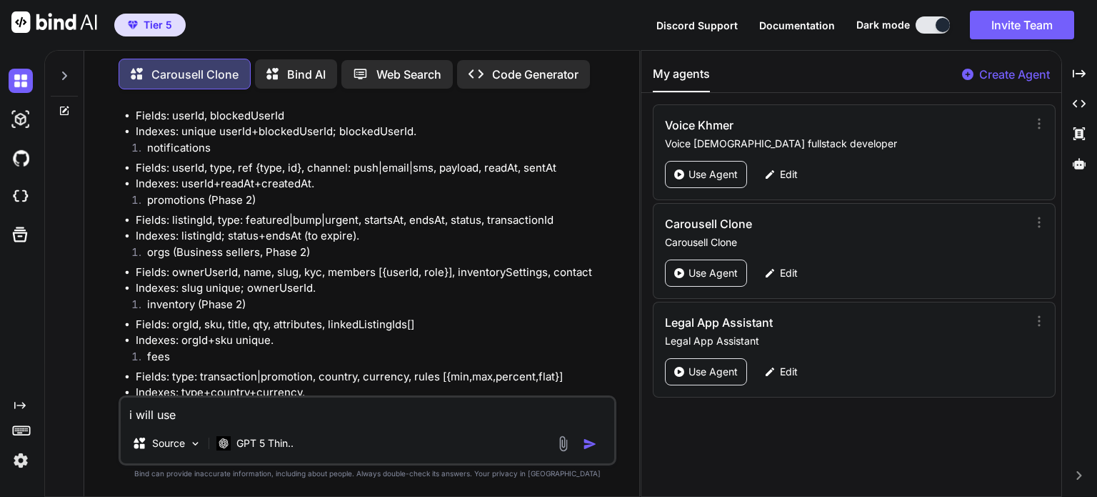
click at [279, 411] on textarea "i will use" at bounding box center [368, 410] width 494 height 26
paste textarea "[URL]"
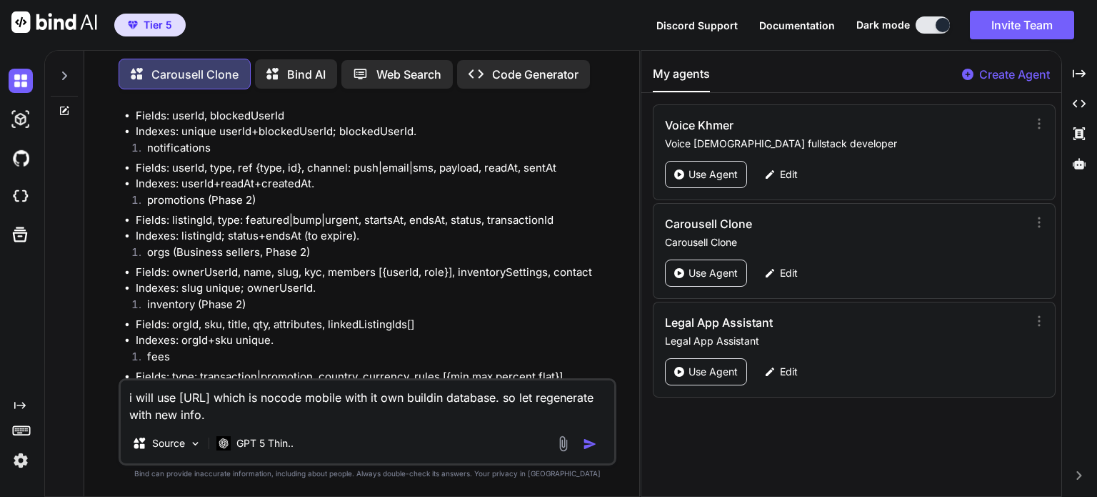
click at [584, 441] on img "button" at bounding box center [590, 443] width 14 height 14
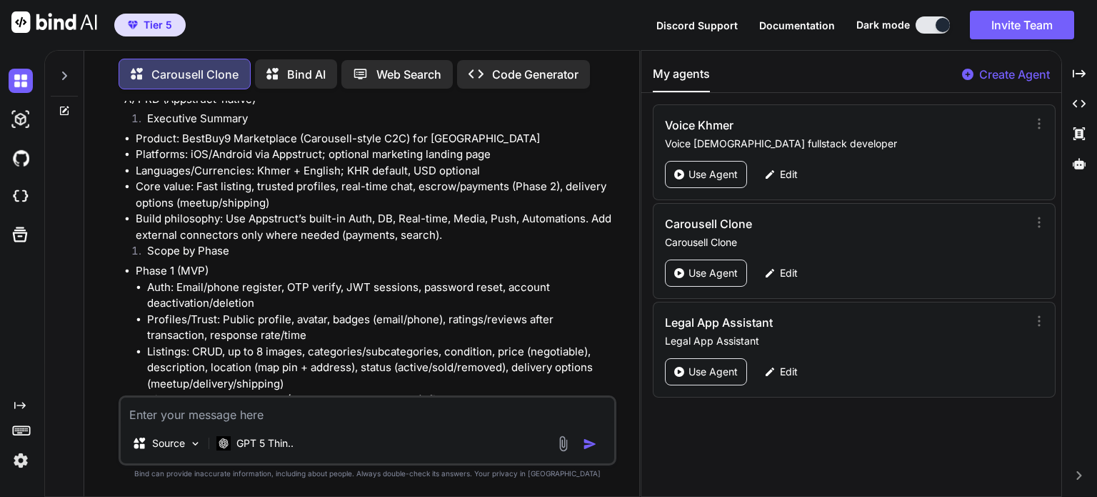
scroll to position [8207, 0]
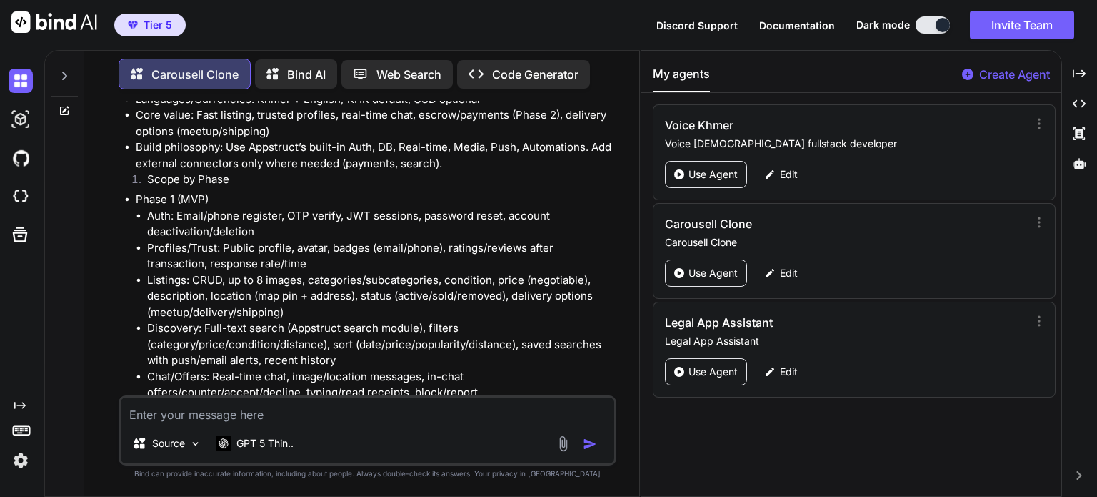
click at [468, 419] on textarea at bounding box center [368, 410] width 494 height 26
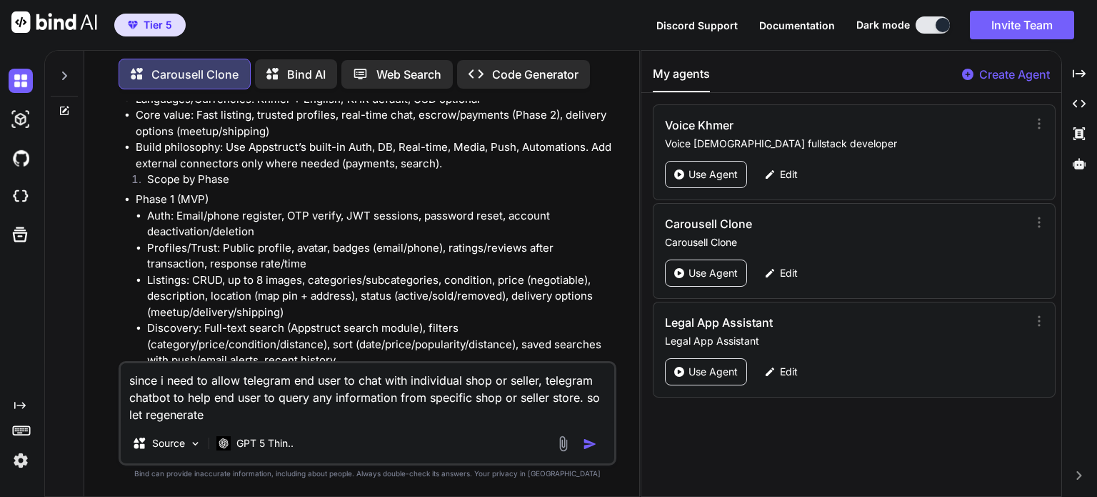
click at [579, 401] on textarea "since i need to allow telegram end user to chat with individual shop or seller,…" at bounding box center [368, 393] width 494 height 60
click at [578, 402] on textarea "since i need to allow telegram end user to chat with individual shop or seller,…" at bounding box center [368, 393] width 494 height 60
click at [509, 405] on textarea "since i need to allow telegram end user to chat with individual shop or seller,…" at bounding box center [368, 393] width 494 height 60
click at [426, 421] on textarea "since i need to allow telegram end user to chat with individual shop or seller,…" at bounding box center [368, 393] width 494 height 60
click at [587, 444] on img "button" at bounding box center [590, 443] width 14 height 14
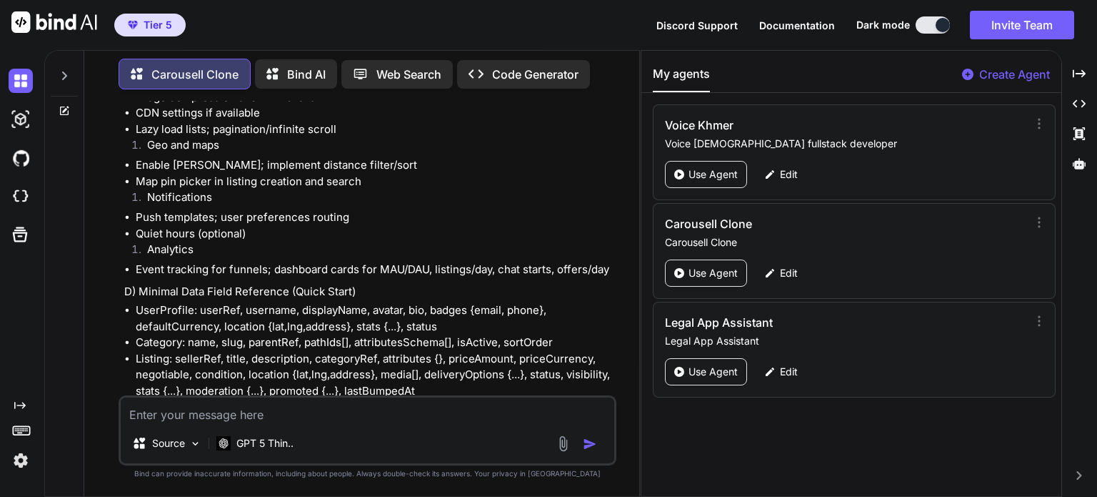
scroll to position [14054, 0]
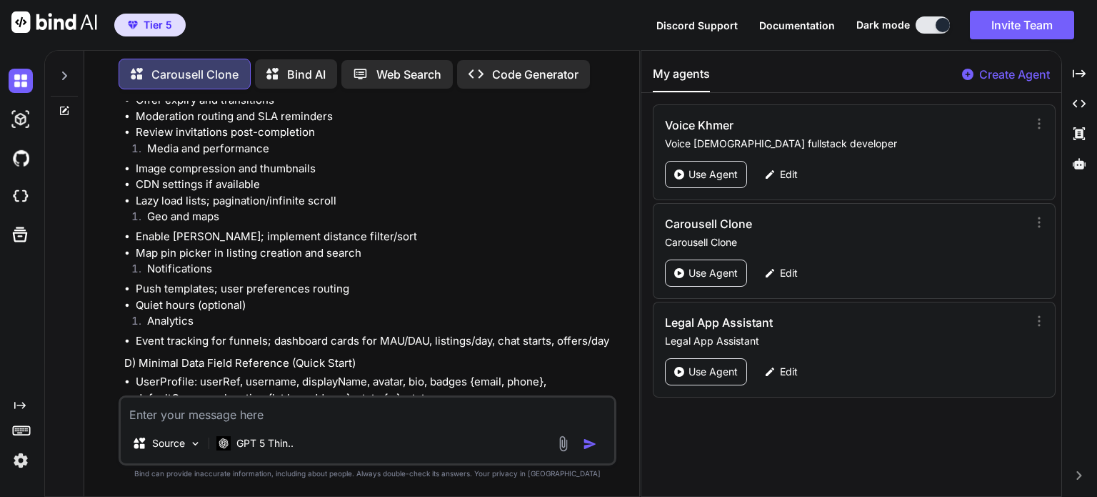
click at [304, 406] on textarea at bounding box center [368, 410] width 494 height 26
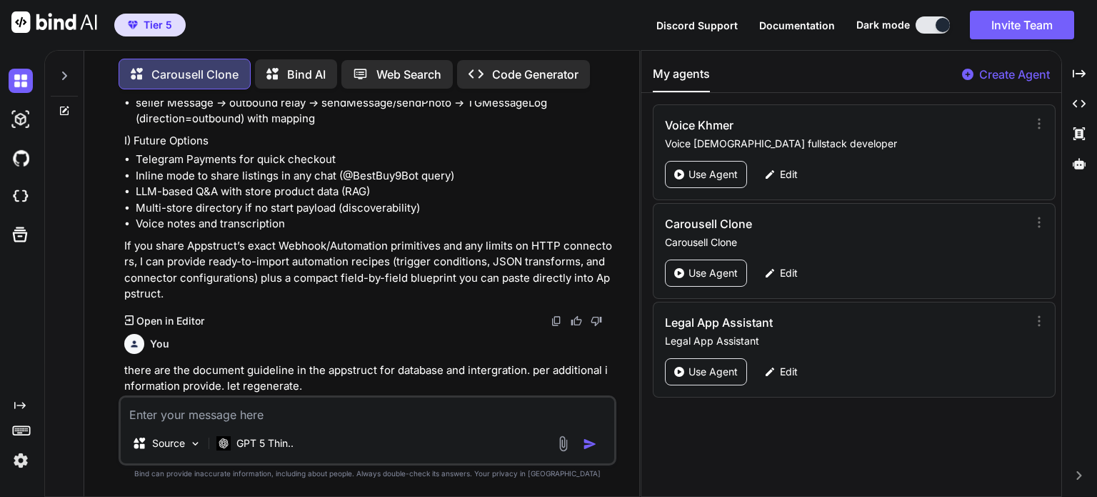
scroll to position [19382, 0]
click at [349, 414] on textarea at bounding box center [368, 410] width 494 height 26
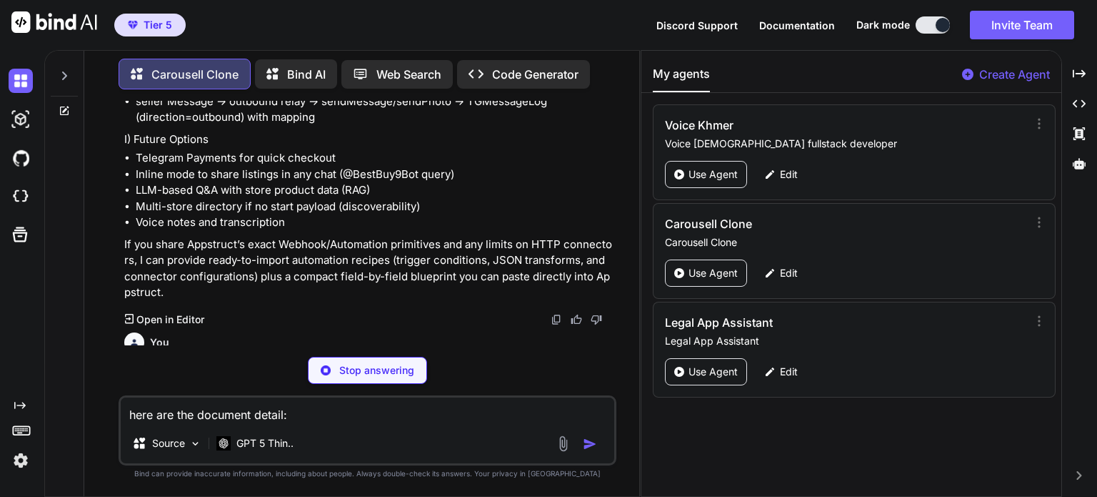
paste textarea "Lore ip dolo sitamet ConSectet AdipIscingelItse doeiU TemporinCidi UtlAboree • …"
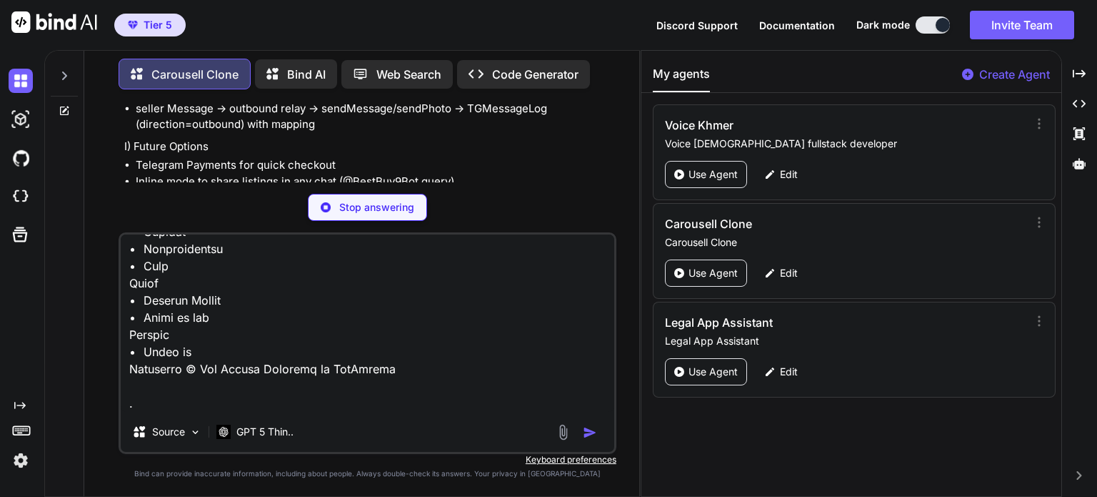
scroll to position [19404, 0]
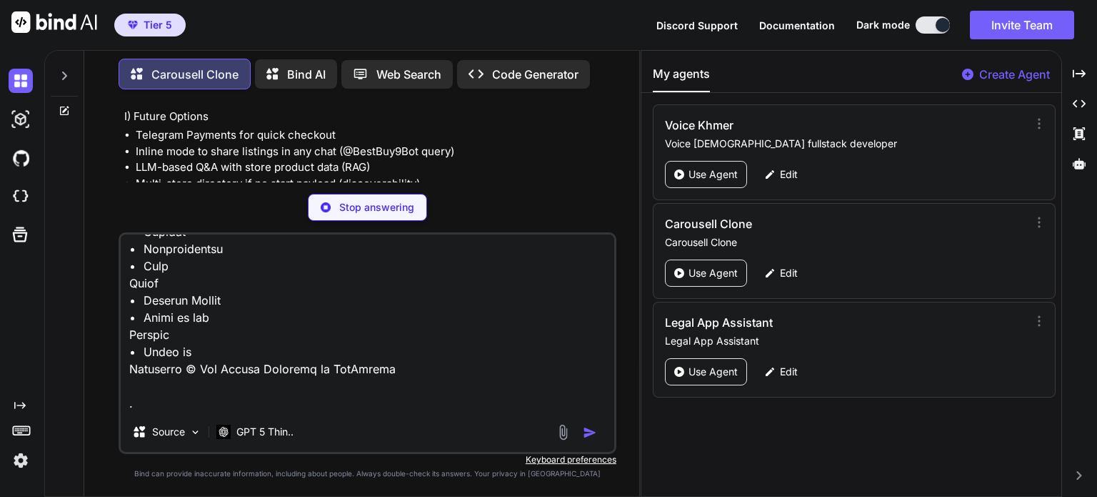
click at [381, 211] on p "Stop answering" at bounding box center [376, 207] width 75 height 14
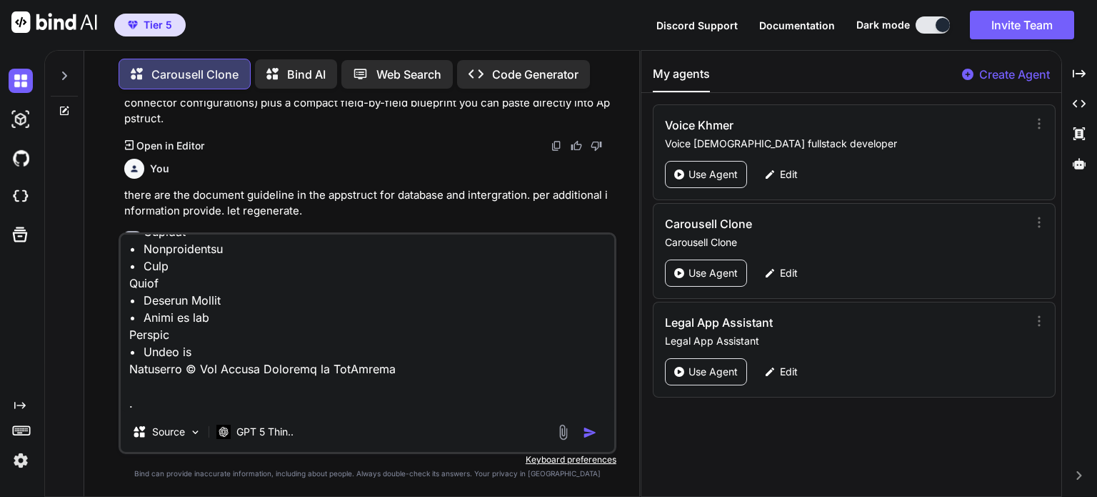
scroll to position [19508, 0]
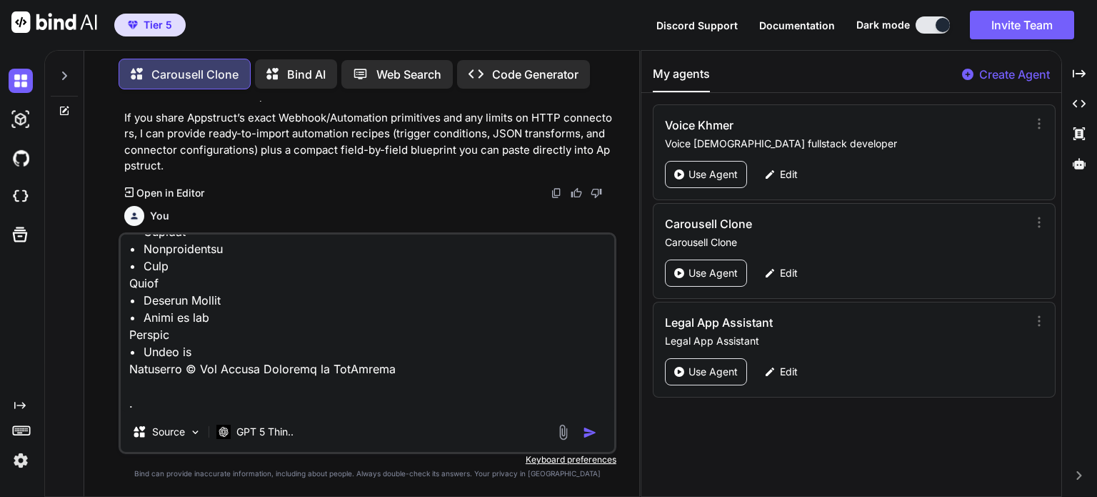
drag, startPoint x: 191, startPoint y: 142, endPoint x: 320, endPoint y: 156, distance: 130.0
click at [320, 234] on p "there are the document guideline in the appstruct for database and intergration…" at bounding box center [368, 250] width 489 height 32
copy p "document guideline in the appstruct for database and intergration. per addition…"
click at [460, 370] on textarea at bounding box center [368, 322] width 494 height 177
paste textarea "document guideline in the appstruct for database and intergration. per addition…"
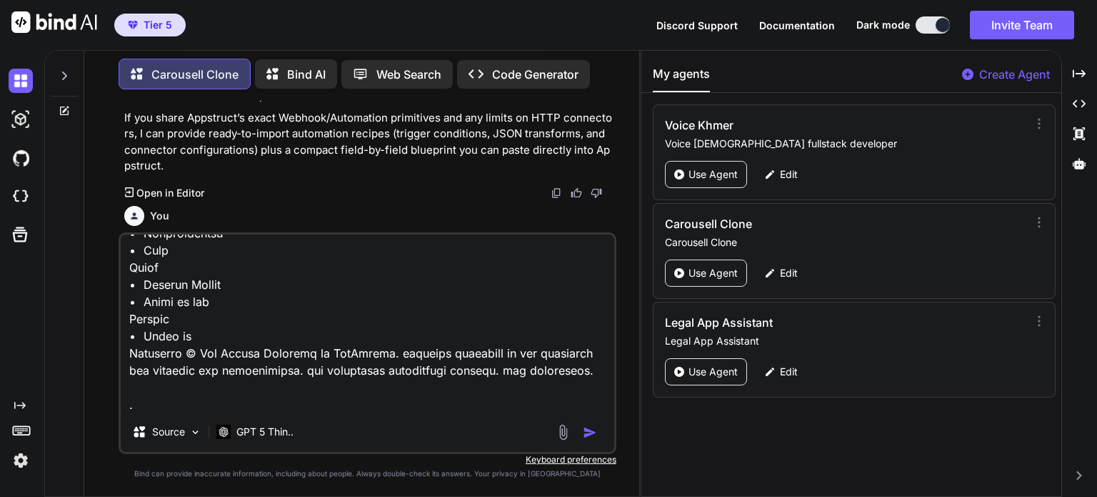
click at [383, 373] on textarea at bounding box center [368, 322] width 494 height 177
click at [589, 431] on img "button" at bounding box center [590, 432] width 14 height 14
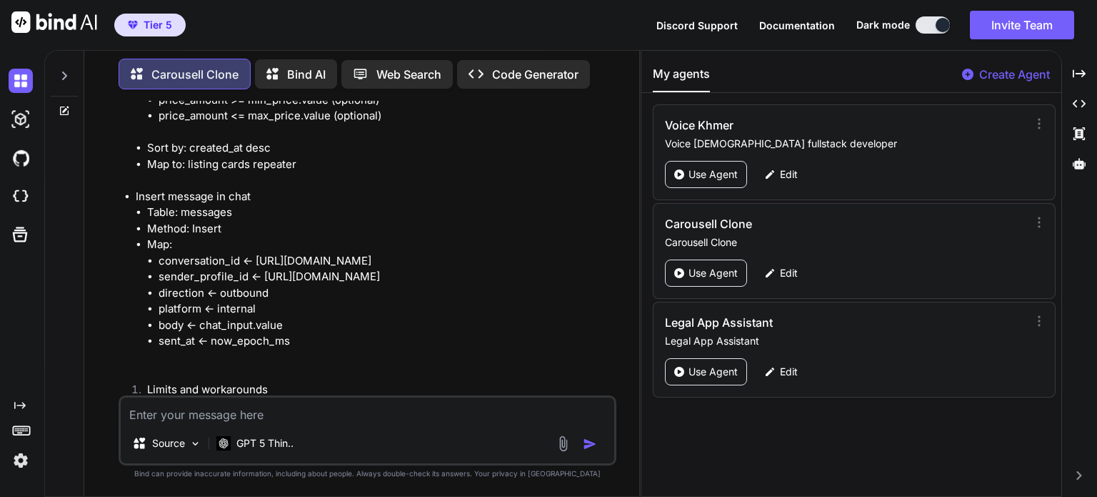
scroll to position [37254, 0]
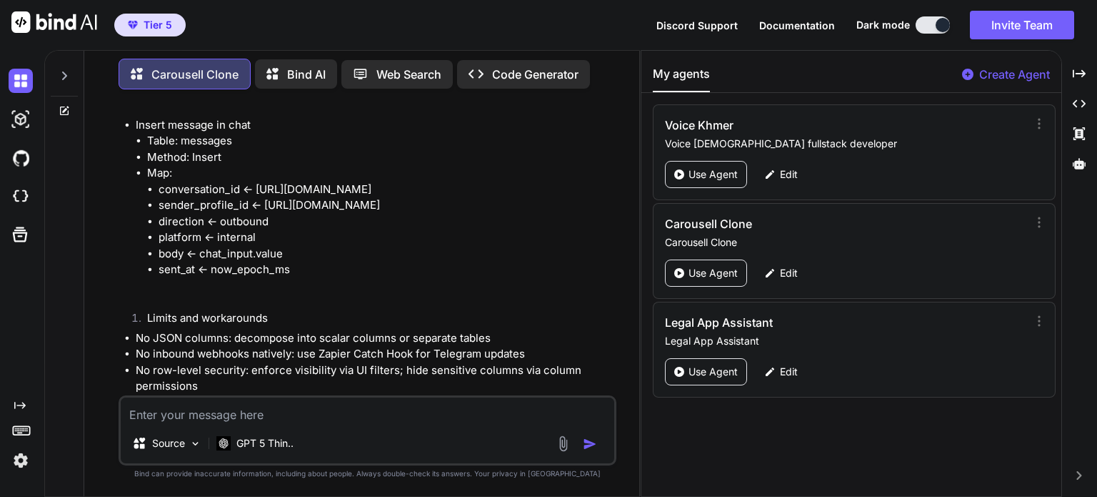
click at [346, 418] on textarea at bounding box center [368, 410] width 494 height 26
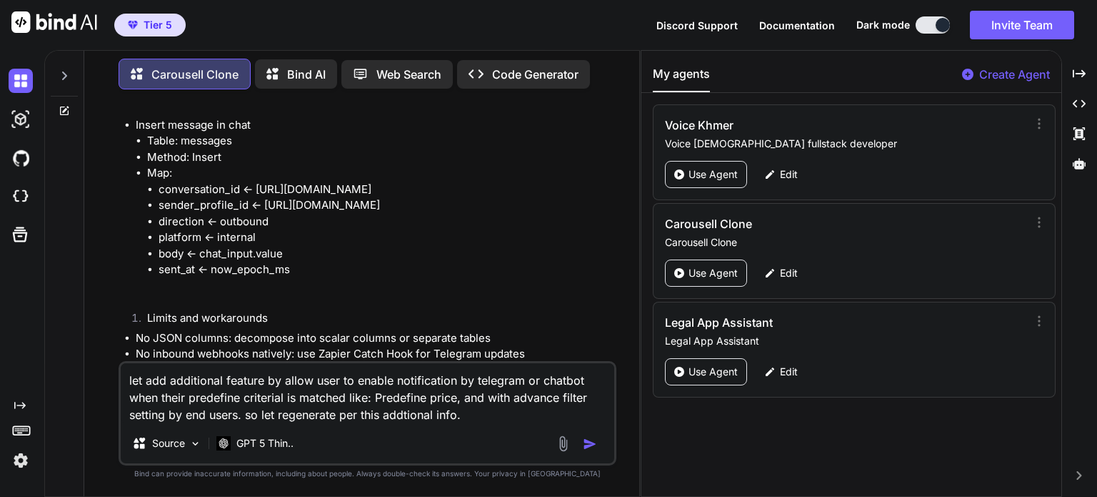
click at [586, 442] on img "button" at bounding box center [590, 443] width 14 height 14
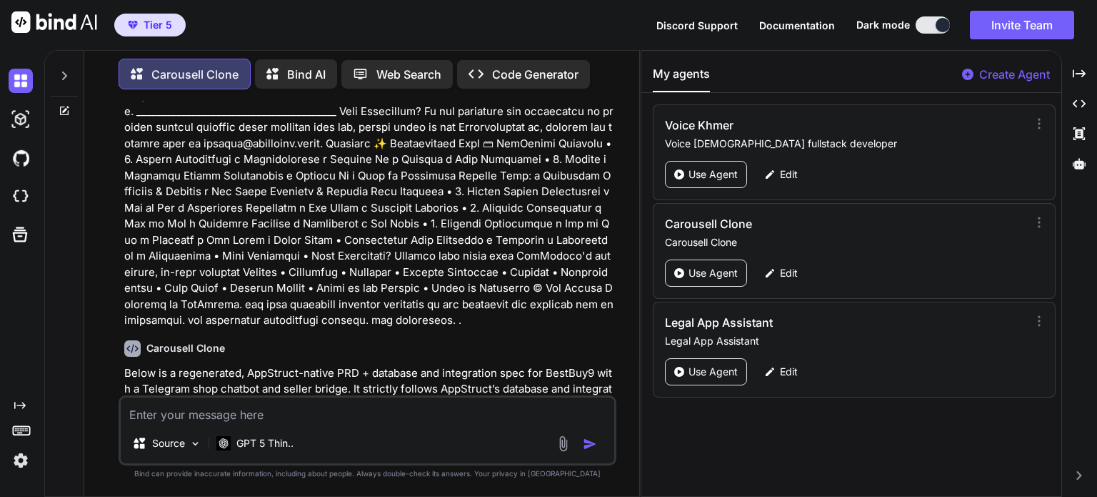
scroll to position [28308, 0]
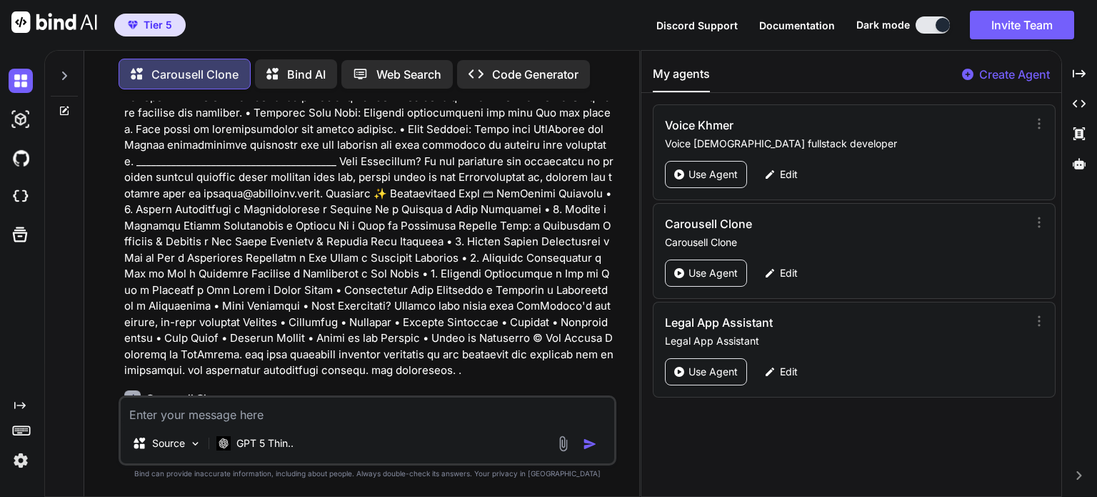
drag, startPoint x: 180, startPoint y: 245, endPoint x: 592, endPoint y: 242, distance: 411.5
click at [592, 415] on p "Below is a regenerated, AppStruct-native PRD + database and integration spec fo…" at bounding box center [368, 447] width 489 height 64
copy p "regenerated, AppStruct-native PRD + database and integration spec for BestBuy9"
click at [417, 403] on textarea at bounding box center [368, 410] width 494 height 26
paste textarea "regenerated, AppStruct-native PRD + database and integration spec for BestBuy9"
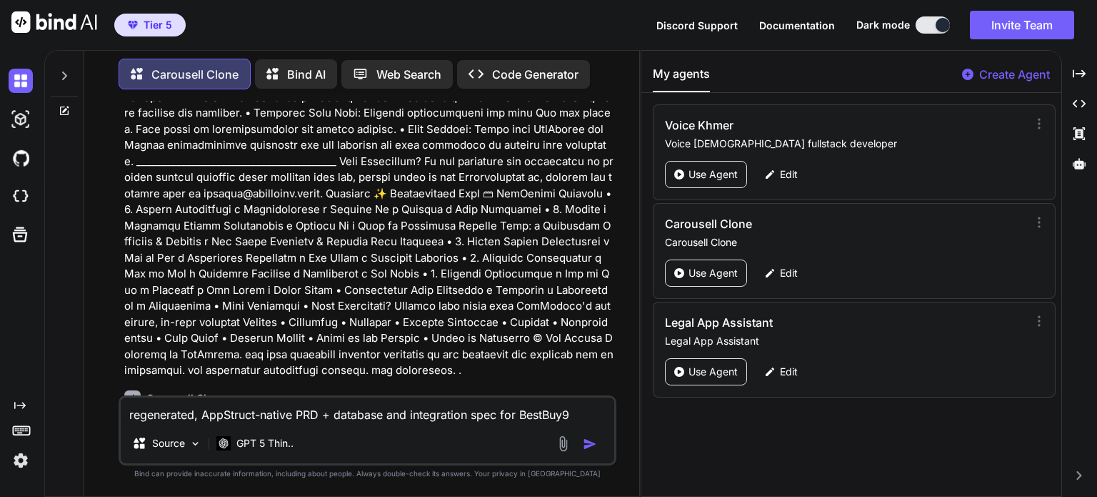
click at [130, 414] on textarea "regenerated, AppStruct-native PRD + database and integration spec for BestBuy9" at bounding box center [368, 410] width 494 height 26
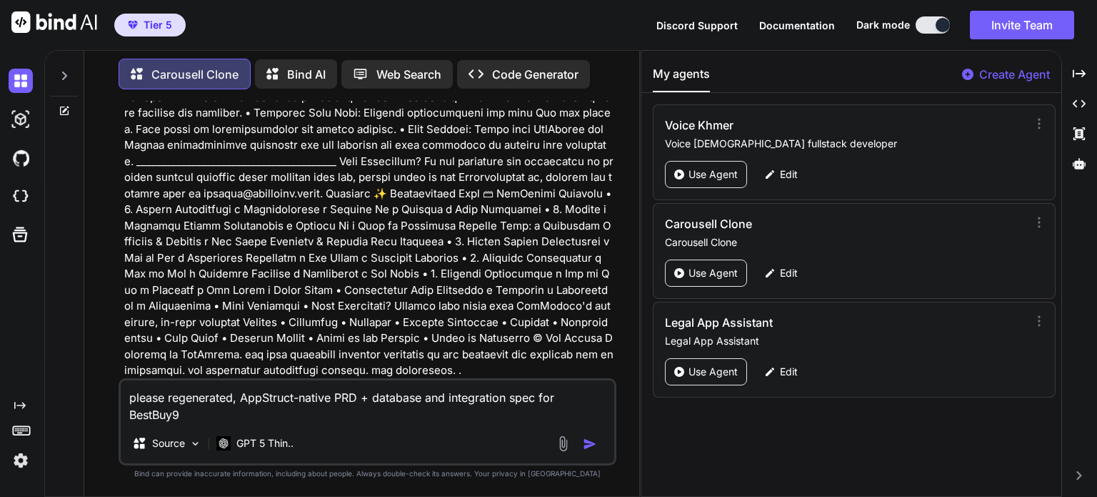
click at [446, 415] on textarea "please regenerated, AppStruct-native PRD + database and integration spec for Be…" at bounding box center [368, 401] width 494 height 43
click at [314, 419] on textarea "please regenerated, AppStruct-native PRD + database and integration spec for Be…" at bounding box center [368, 401] width 494 height 43
click at [590, 442] on img "button" at bounding box center [590, 443] width 14 height 14
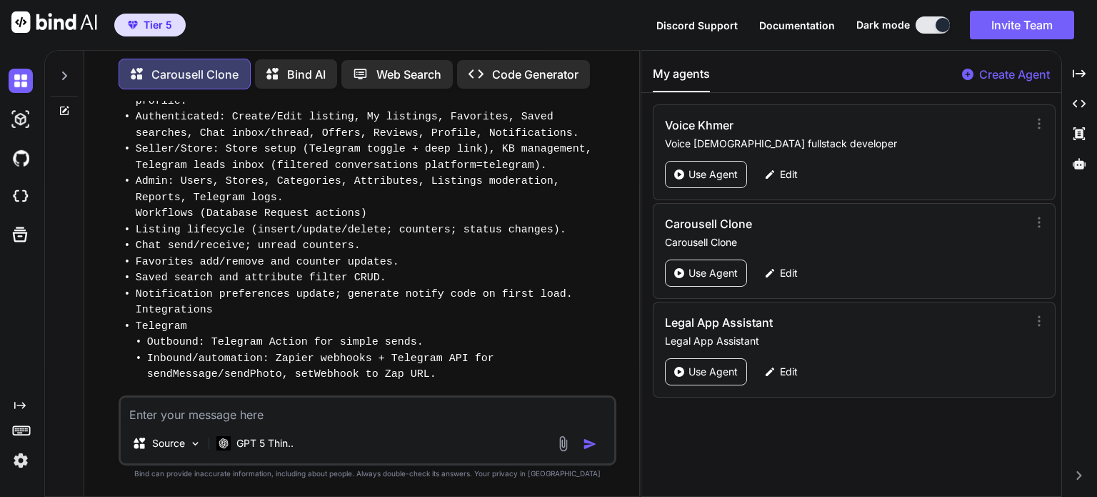
scroll to position [52232, 0]
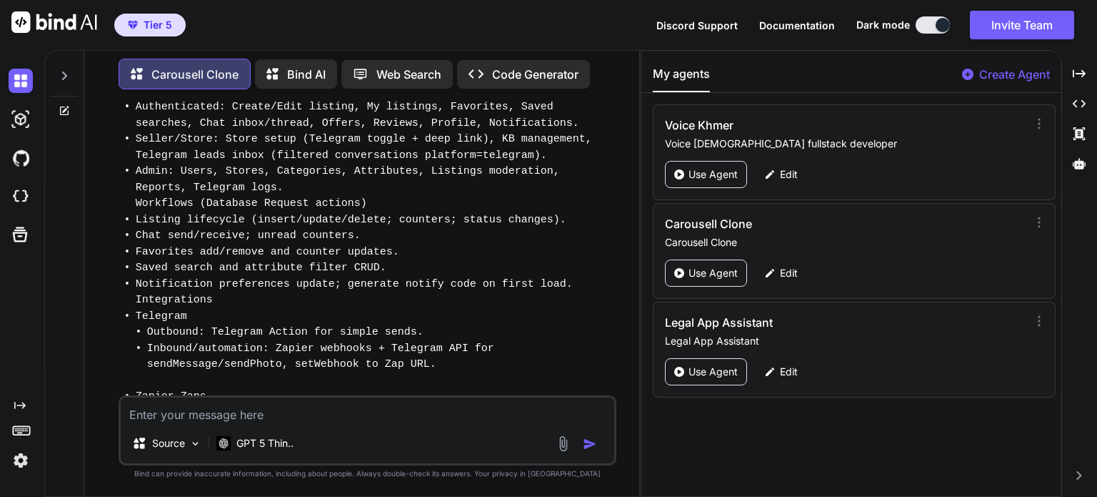
click at [248, 424] on div "Source GPT 5 Thin.." at bounding box center [368, 430] width 498 height 70
click at [245, 419] on textarea at bounding box center [368, 410] width 494 height 26
click at [413, 424] on div "go ahead. Source GPT 5 Thin.." at bounding box center [368, 430] width 498 height 70
drag, startPoint x: 394, startPoint y: 225, endPoint x: 406, endPoint y: 225, distance: 11.4
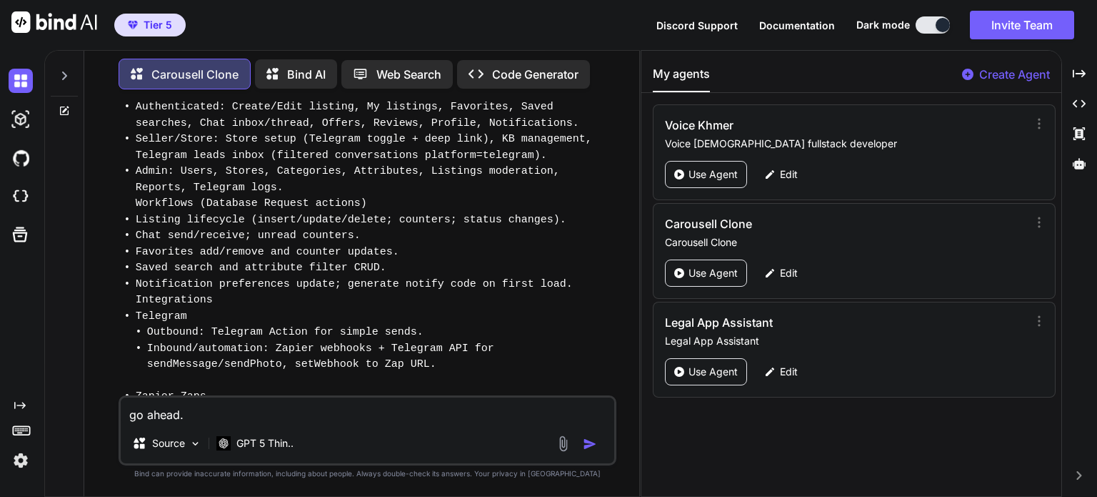
scroll to position [52161, 0]
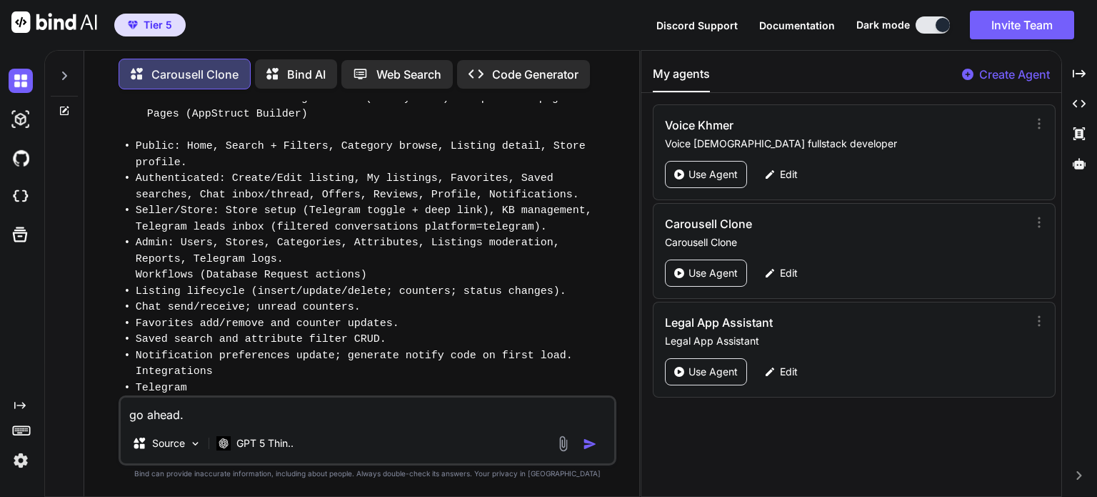
drag, startPoint x: 137, startPoint y: 296, endPoint x: 317, endPoint y: 300, distance: 180.1
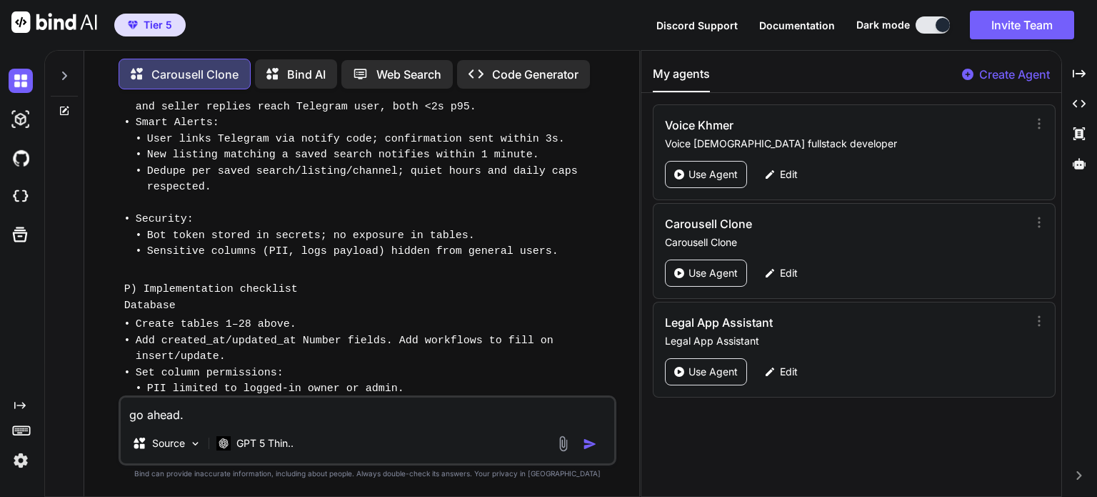
scroll to position [51804, 0]
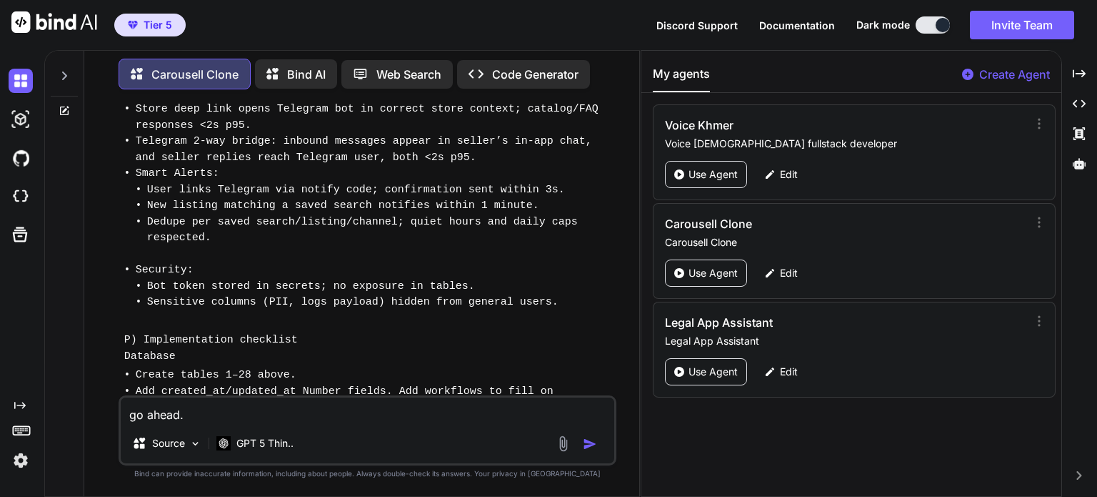
click at [472, 414] on textarea "go ahead." at bounding box center [368, 410] width 494 height 26
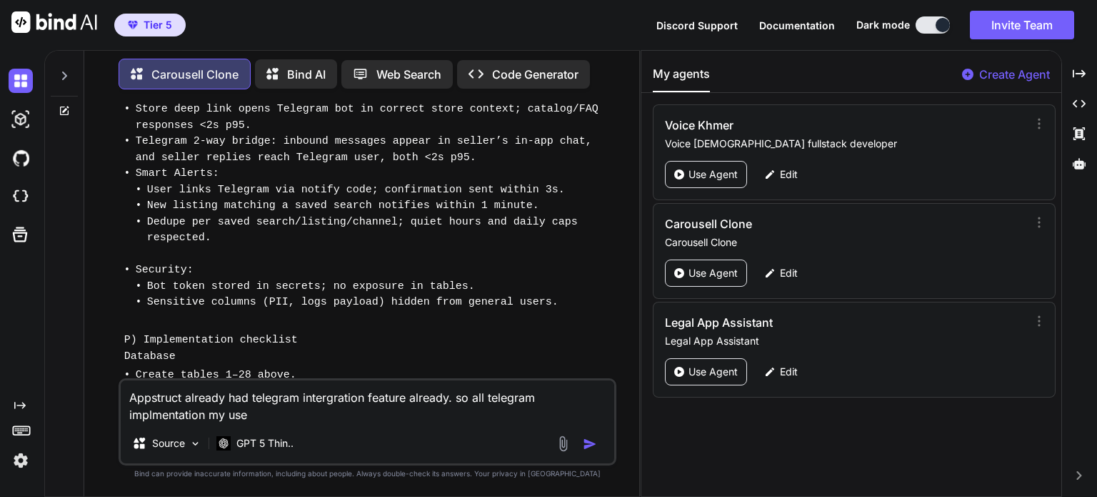
drag, startPoint x: 181, startPoint y: 396, endPoint x: 126, endPoint y: 398, distance: 55.0
click at [126, 398] on textarea "Appstruct already had telegram intergration feature already. so all telegram im…" at bounding box center [368, 401] width 494 height 43
click at [289, 416] on textarea "Appstruct already had telegram intergration feature already. so all telegram im…" at bounding box center [368, 401] width 494 height 43
paste textarea "Appstruct"
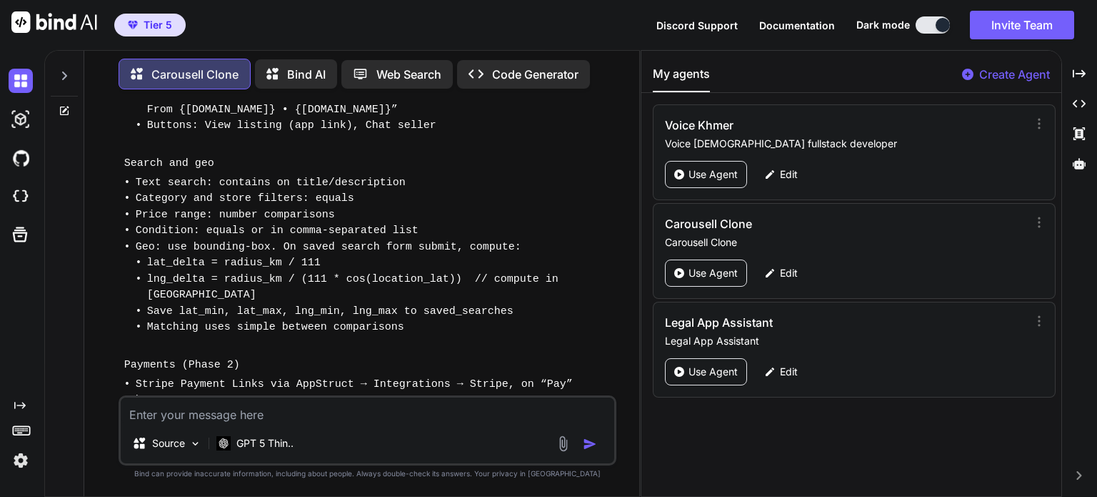
scroll to position [62813, 0]
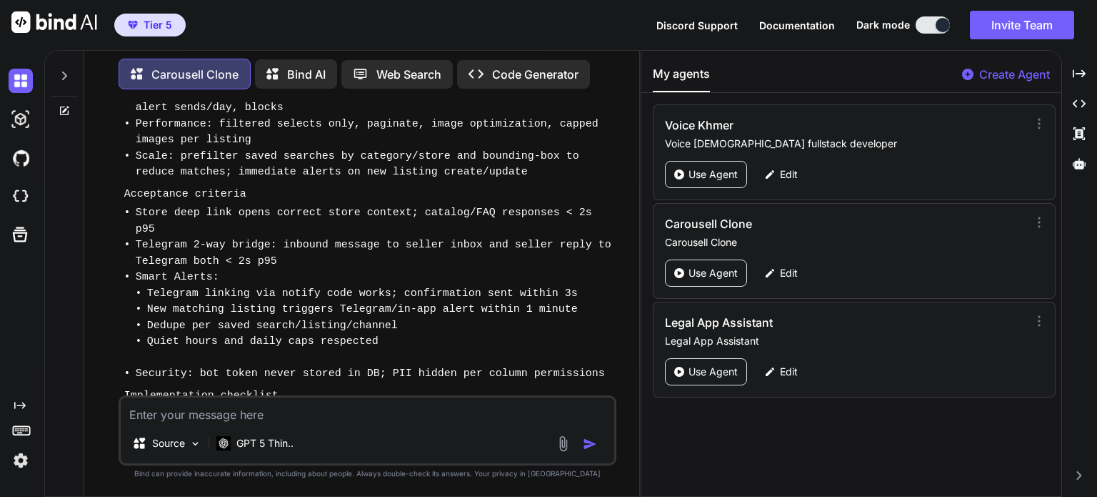
click at [249, 417] on textarea at bounding box center [368, 410] width 494 height 26
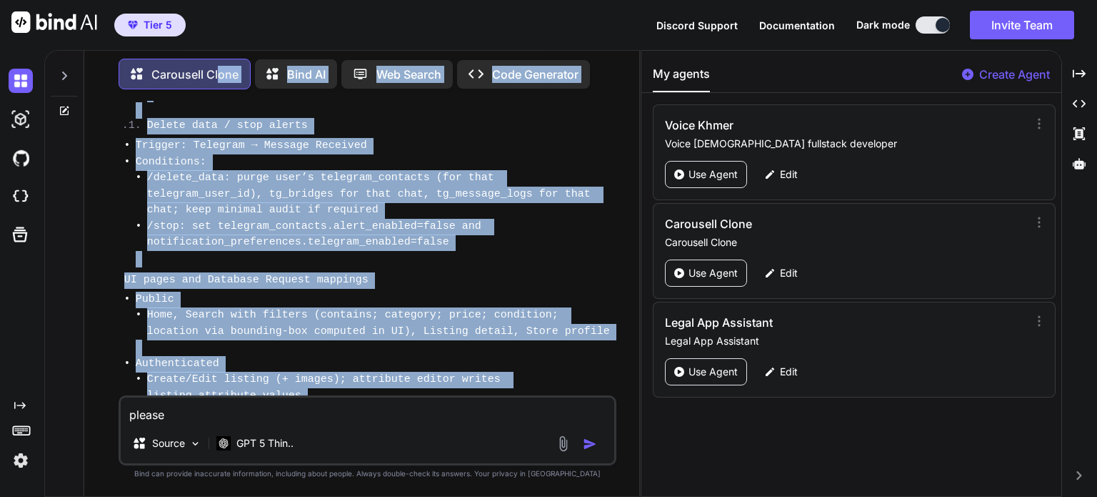
scroll to position [61127, 0]
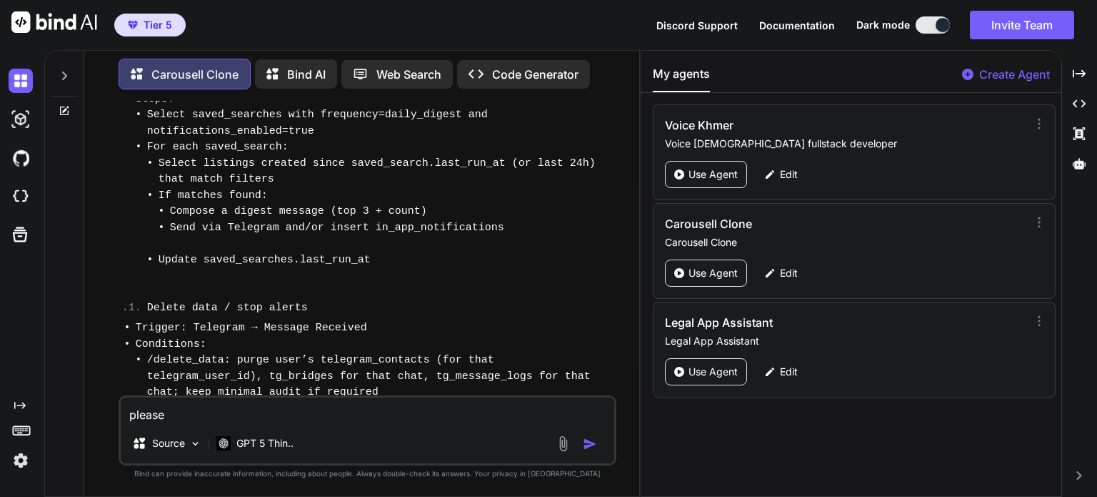
drag, startPoint x: 429, startPoint y: 235, endPoint x: 225, endPoint y: 195, distance: 207.5
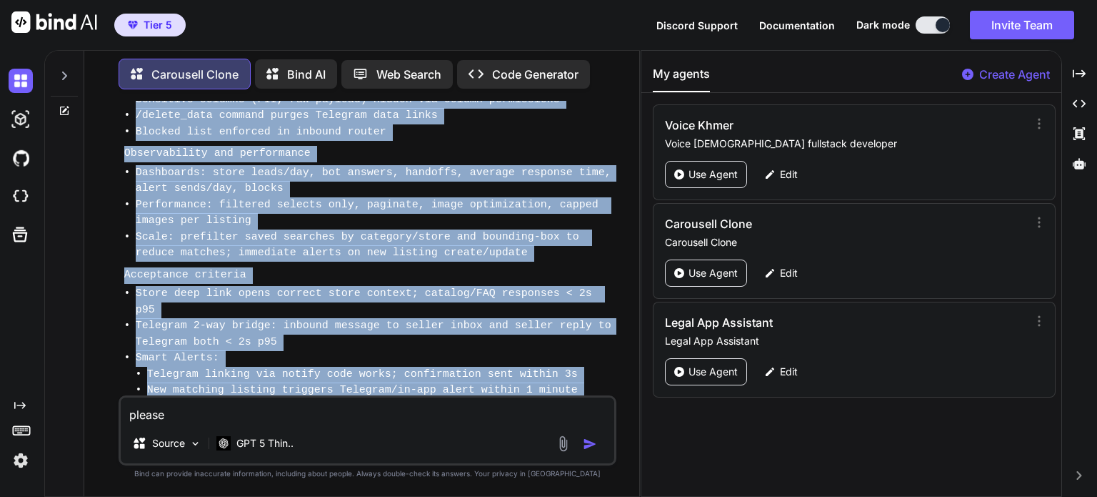
scroll to position [62813, 0]
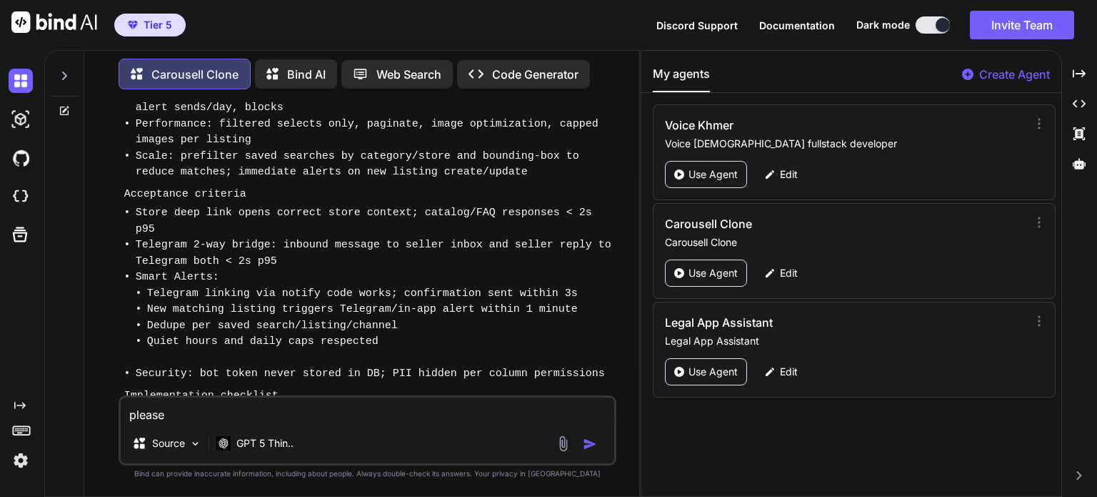
click at [229, 409] on textarea "please" at bounding box center [368, 410] width 494 height 26
click at [589, 443] on img "button" at bounding box center [590, 443] width 14 height 14
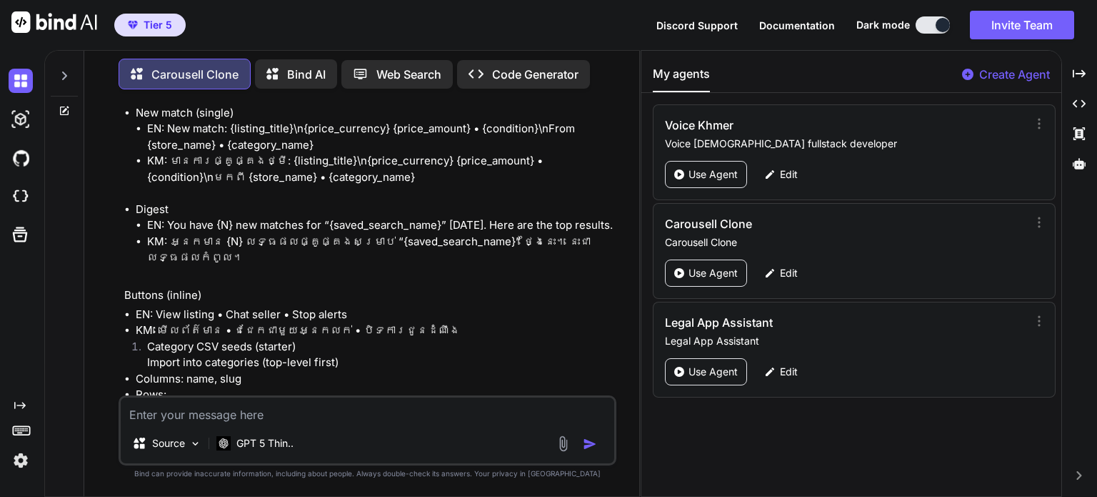
scroll to position [73981, 0]
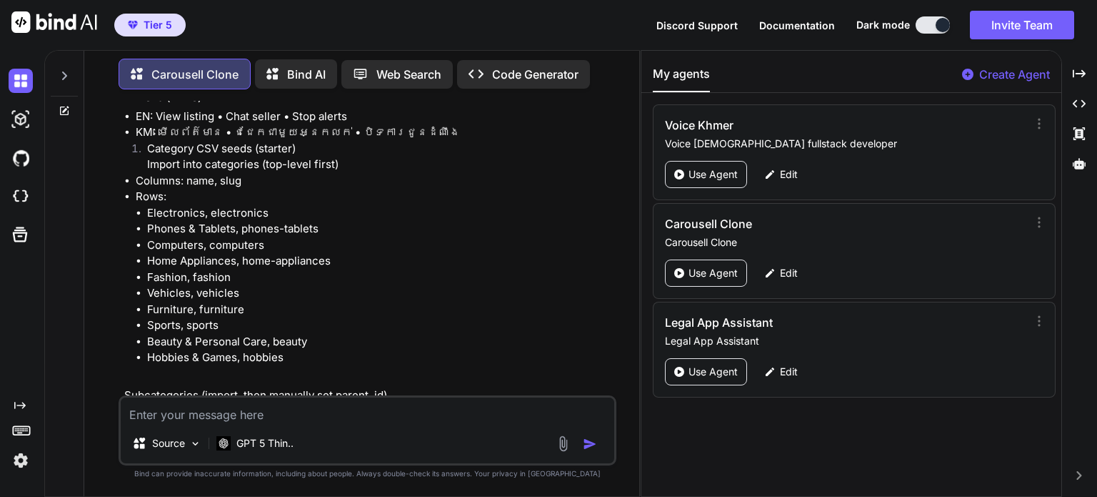
click at [297, 410] on textarea at bounding box center [368, 410] width 494 height 26
click at [589, 439] on img "button" at bounding box center [590, 443] width 14 height 14
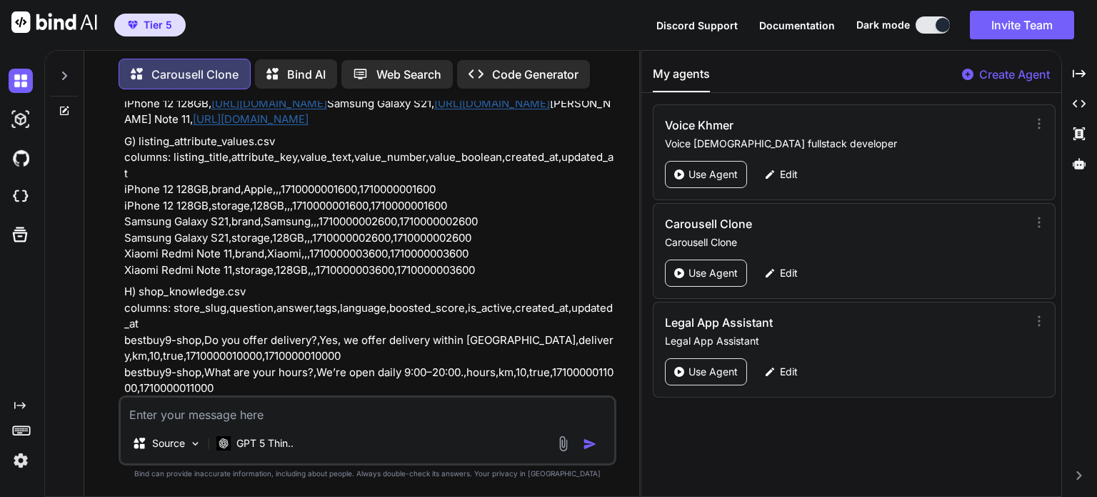
scroll to position [82160, 0]
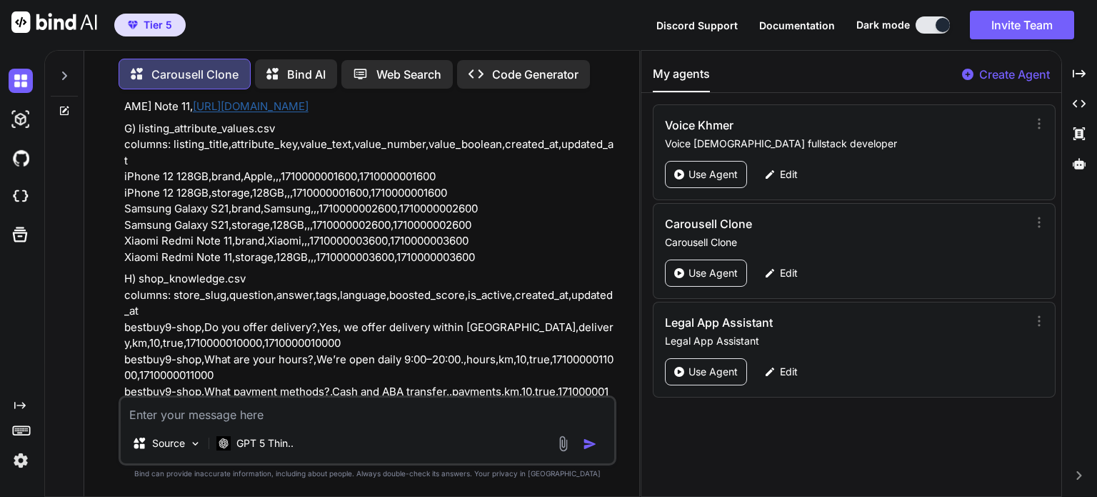
click at [354, 414] on textarea at bounding box center [368, 410] width 494 height 26
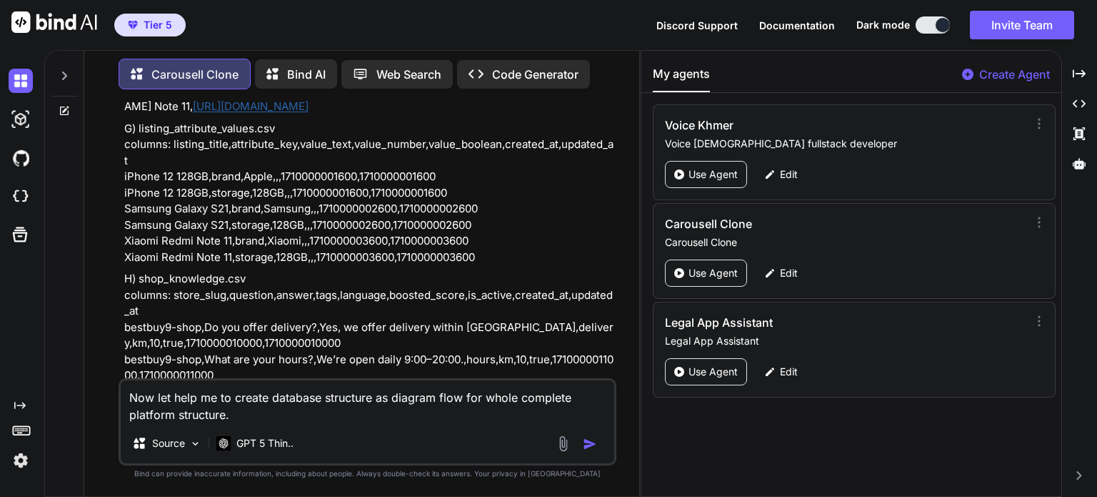
click at [589, 441] on img "button" at bounding box center [590, 443] width 14 height 14
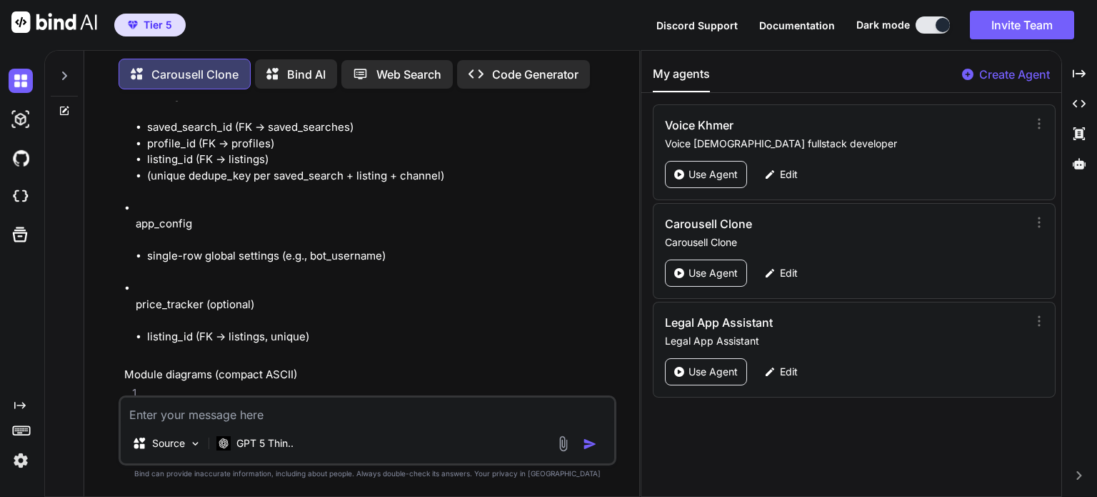
scroll to position [86582, 0]
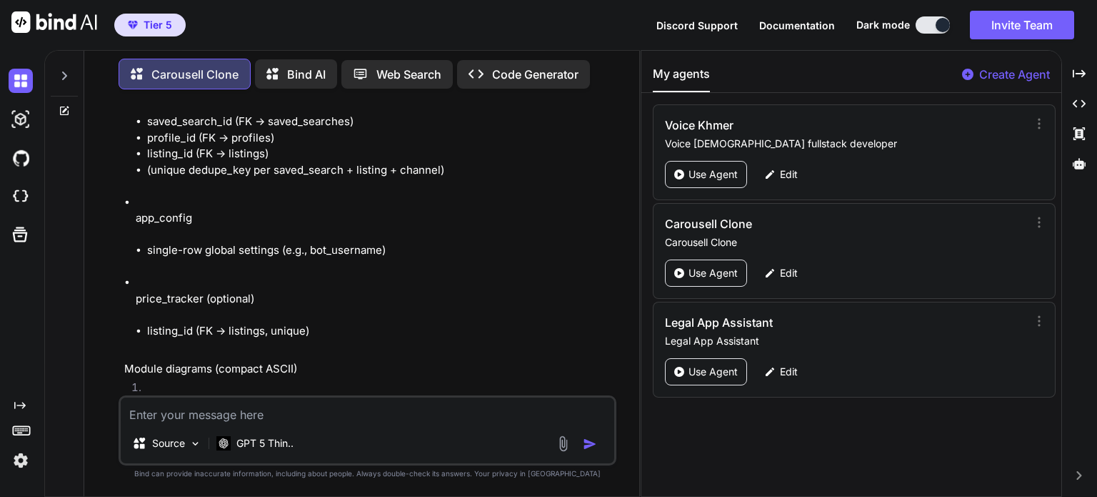
click at [381, 411] on textarea at bounding box center [368, 410] width 494 height 26
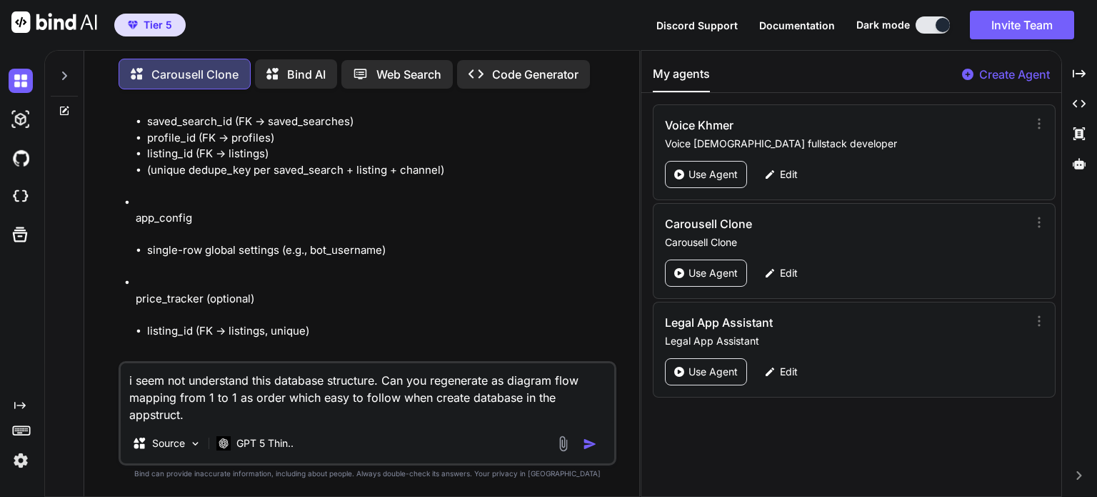
click at [592, 445] on img "button" at bounding box center [590, 443] width 14 height 14
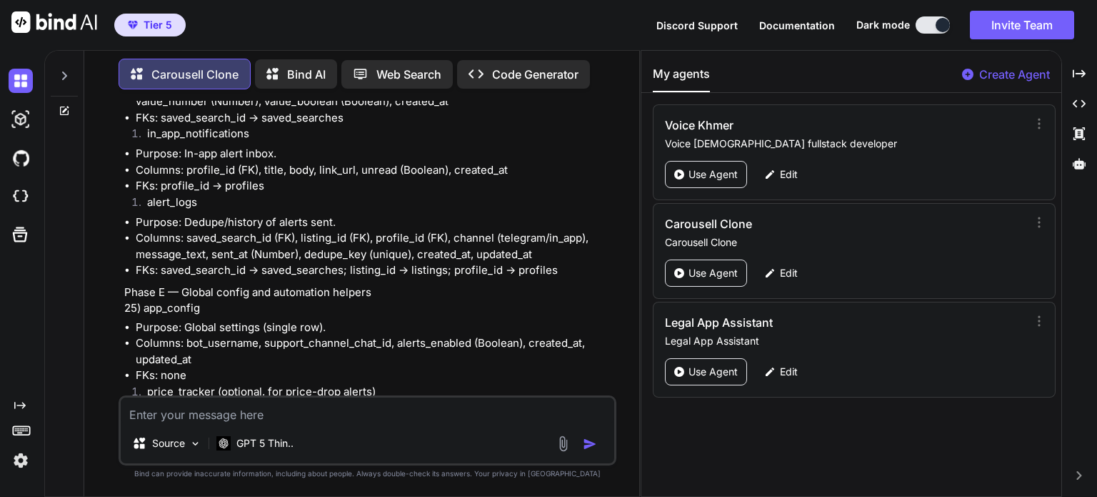
scroll to position [90523, 0]
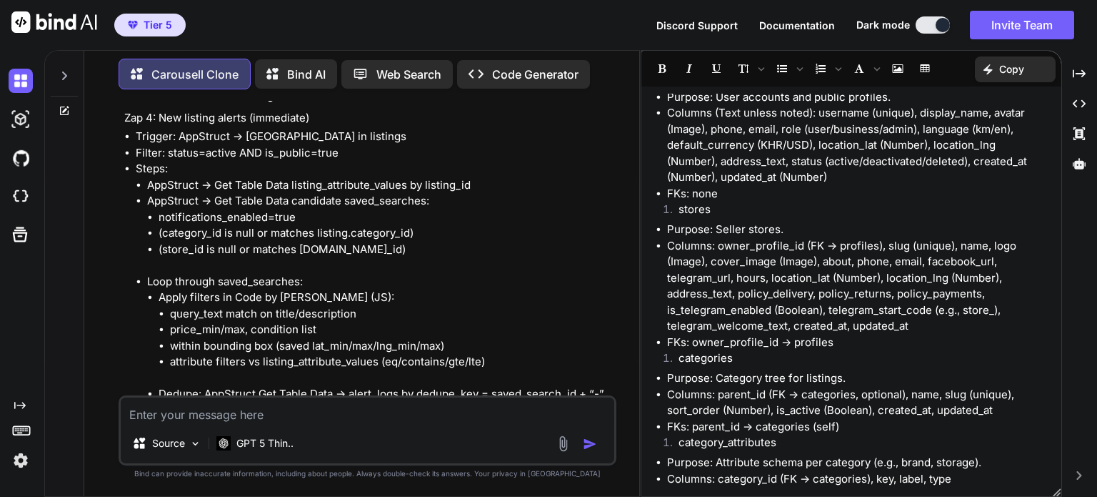
scroll to position [0, 0]
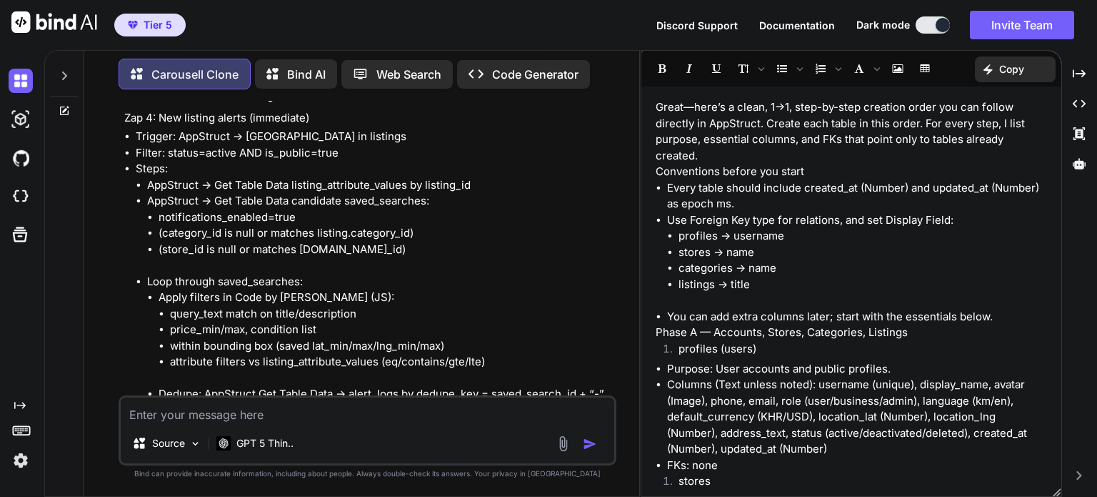
click at [263, 414] on textarea at bounding box center [368, 410] width 494 height 26
click at [584, 444] on img "button" at bounding box center [590, 443] width 14 height 14
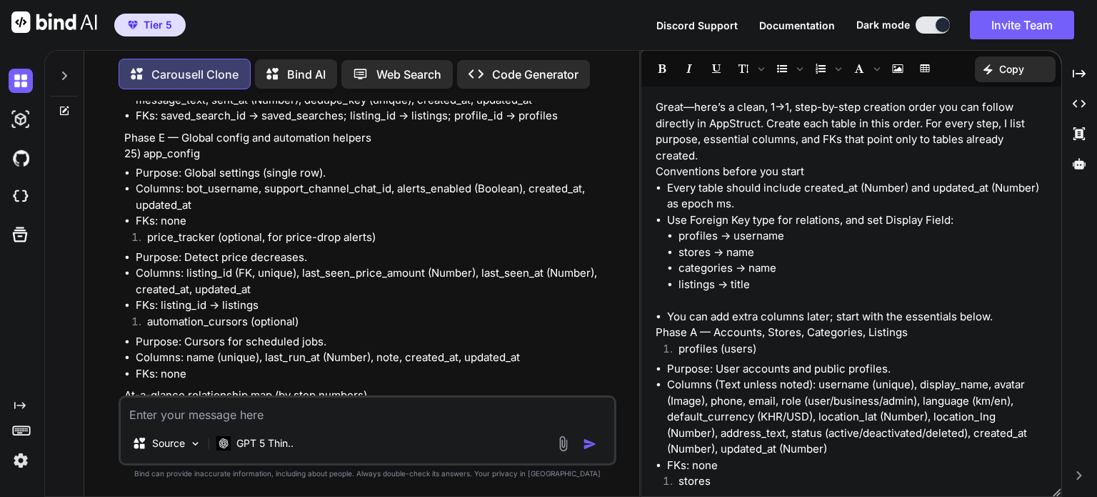
scroll to position [90674, 0]
click at [1027, 69] on div "Created with Pixso. Copy" at bounding box center [1015, 69] width 81 height 26
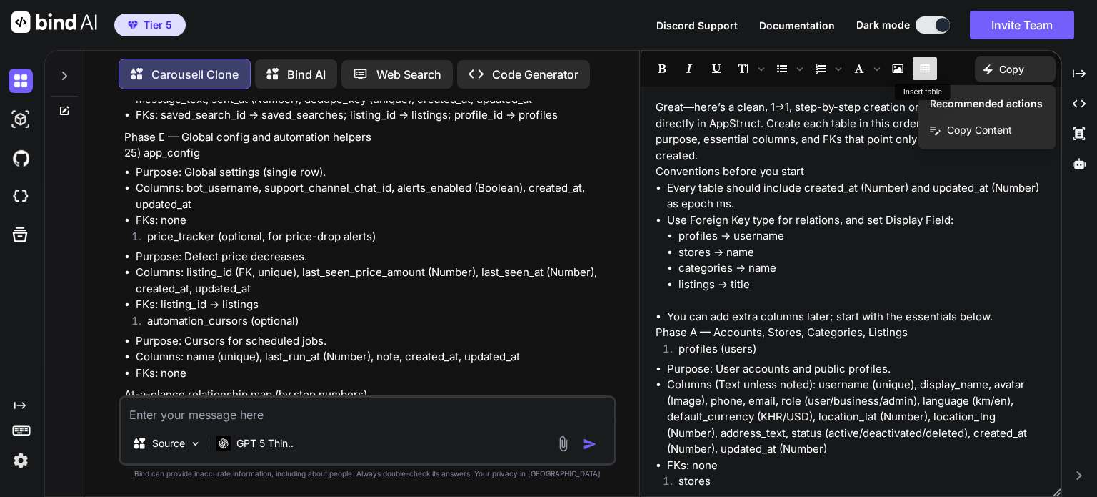
click at [914, 70] on button "Insert table" at bounding box center [925, 68] width 24 height 24
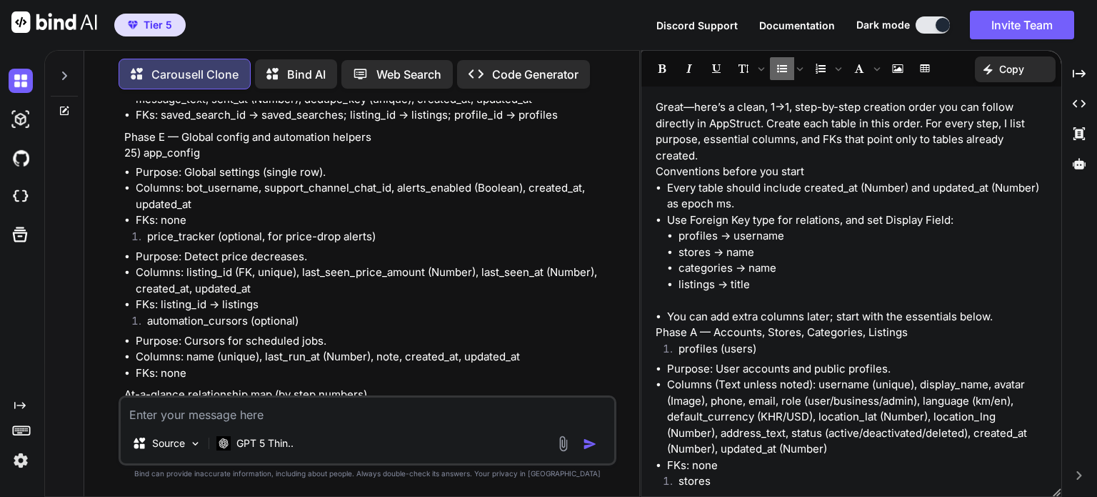
click at [843, 385] on li "Columns (Text unless noted): username (unique), display_name, avatar (Image), p…" at bounding box center [857, 416] width 380 height 81
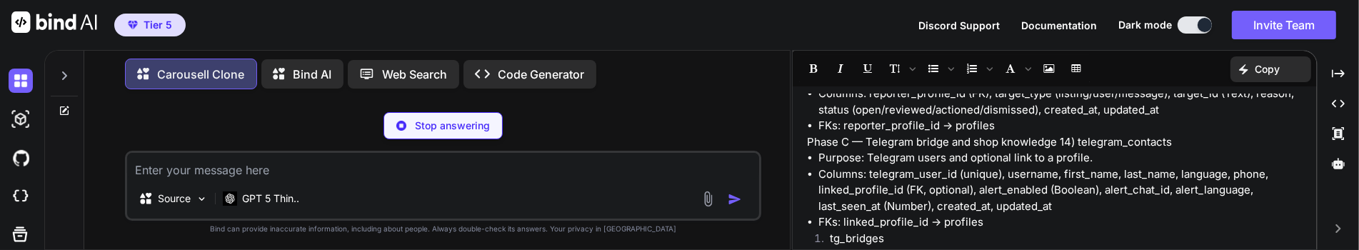
scroll to position [1394, 0]
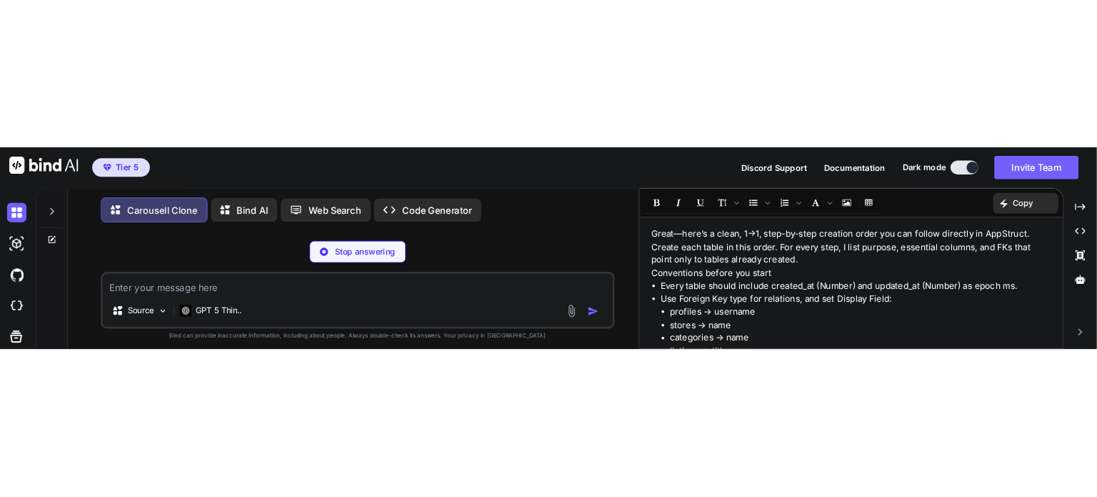
scroll to position [1394, 0]
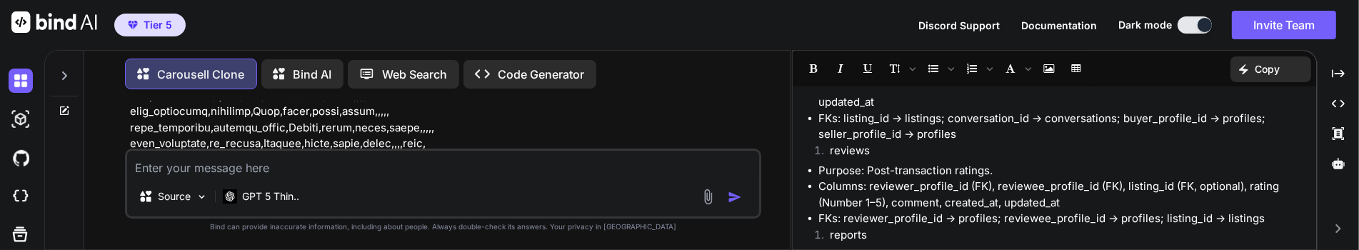
type textarea "x"
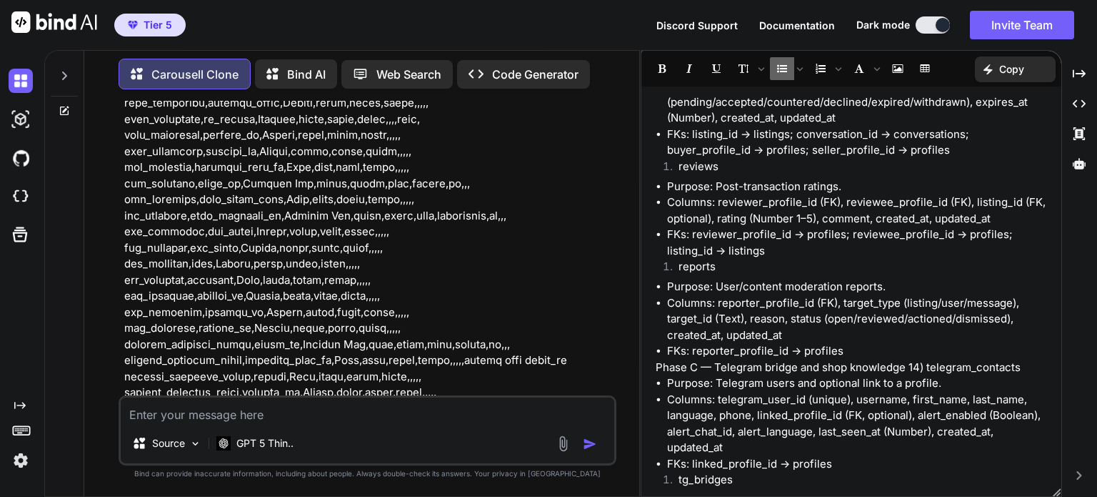
scroll to position [95421, 0]
